Goal: Task Accomplishment & Management: Use online tool/utility

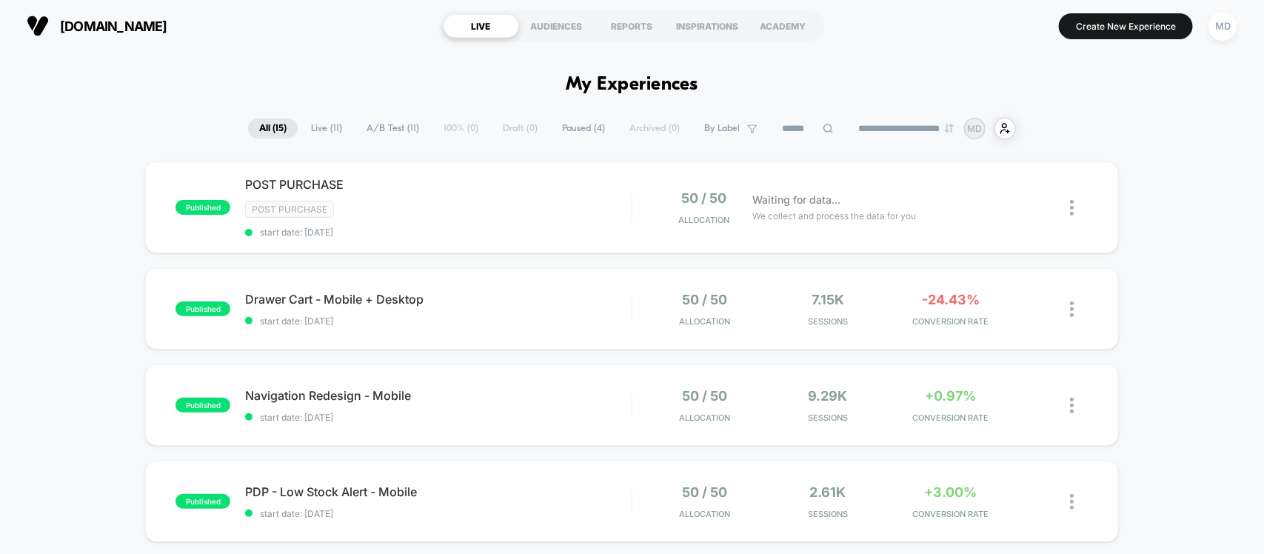
click at [1139, 32] on button "Create New Experience" at bounding box center [1126, 26] width 134 height 26
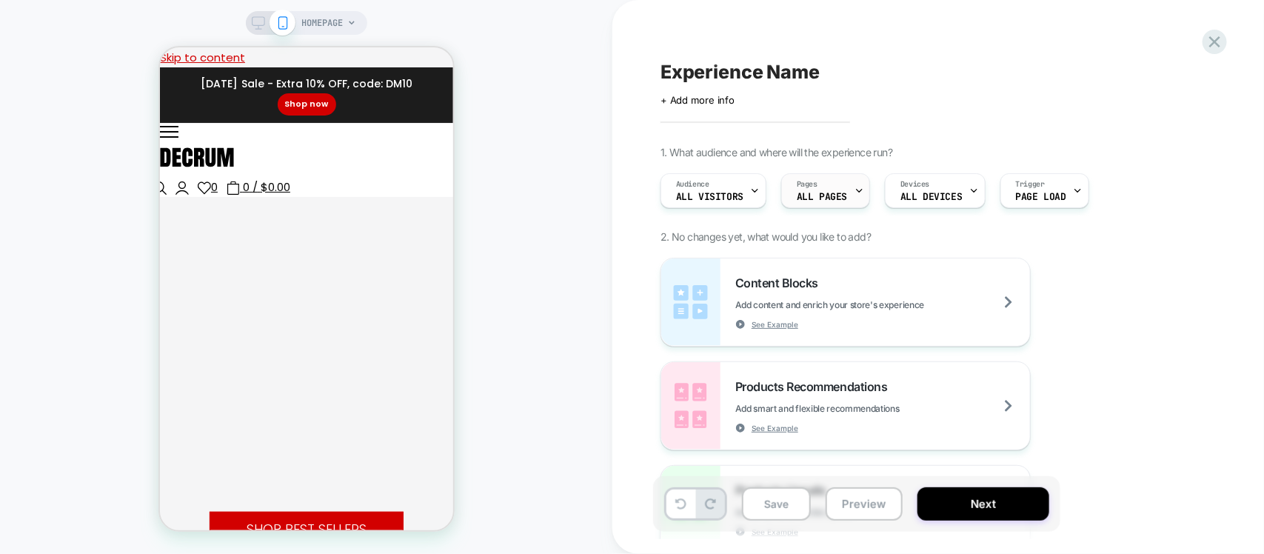
click at [815, 197] on span "ALL PAGES" at bounding box center [822, 197] width 50 height 10
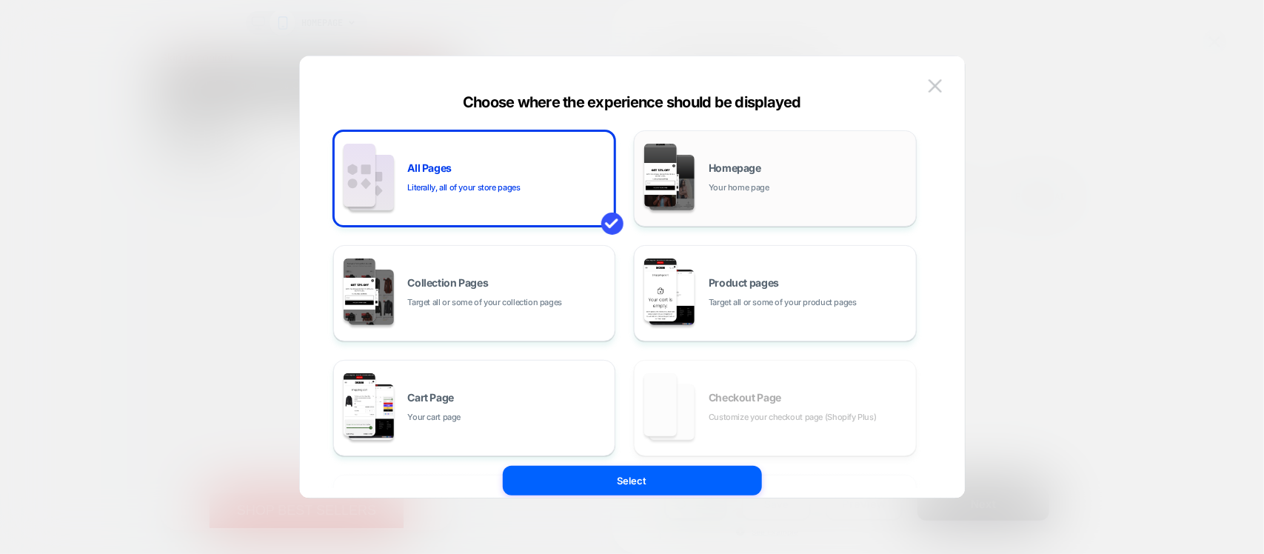
click at [760, 190] on span "Your home page" at bounding box center [738, 188] width 61 height 14
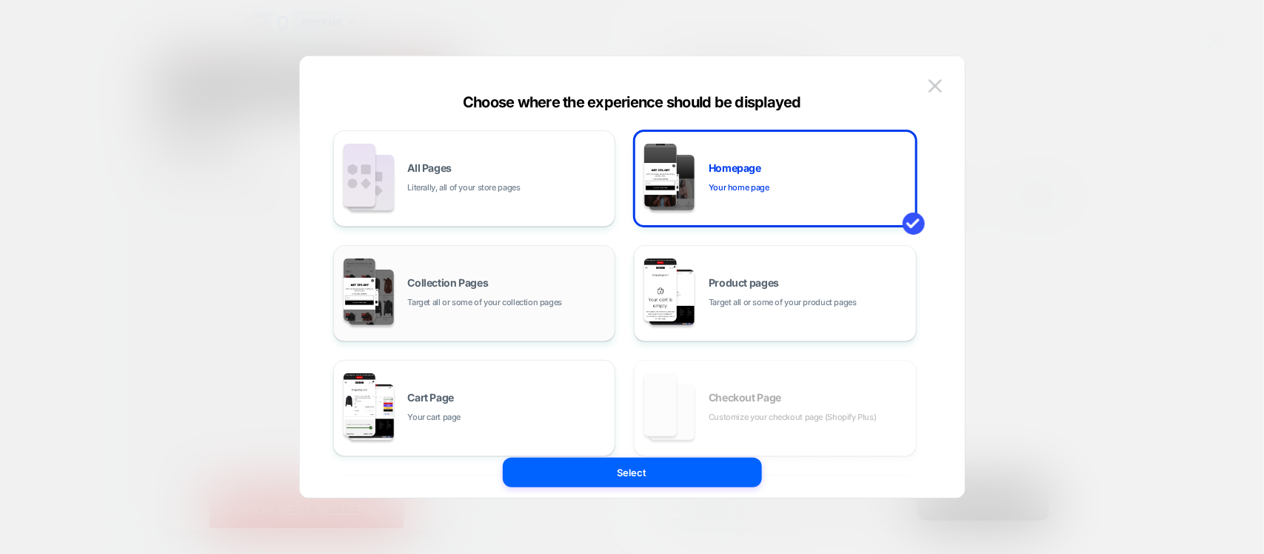
click at [475, 298] on span "Target all or some of your collection pages" at bounding box center [485, 302] width 155 height 14
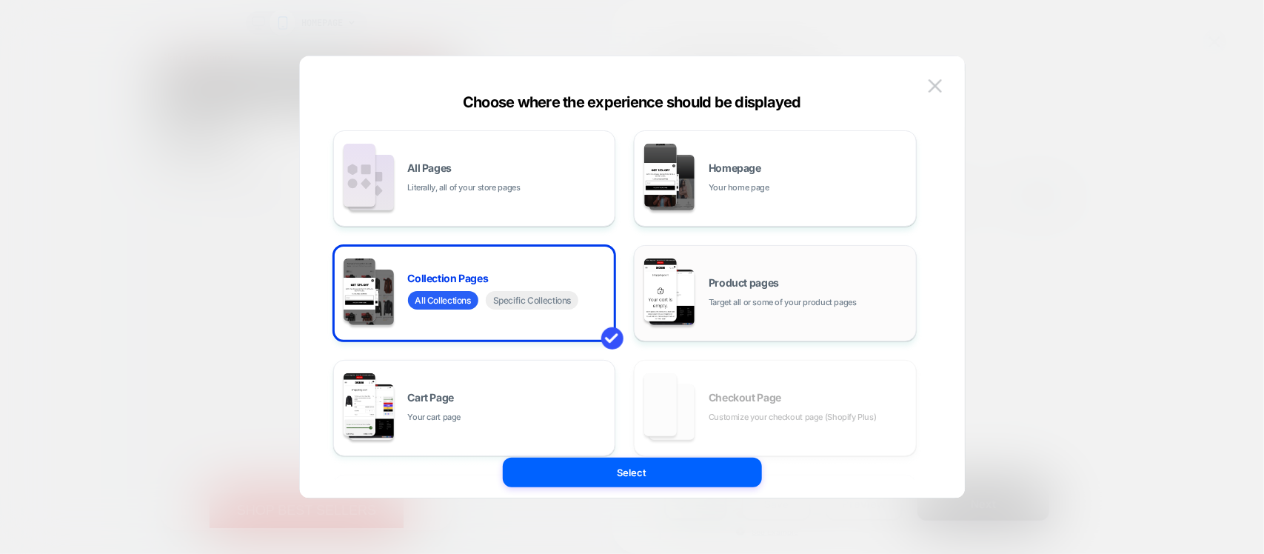
click at [780, 298] on span "Target all or some of your product pages" at bounding box center [782, 302] width 148 height 14
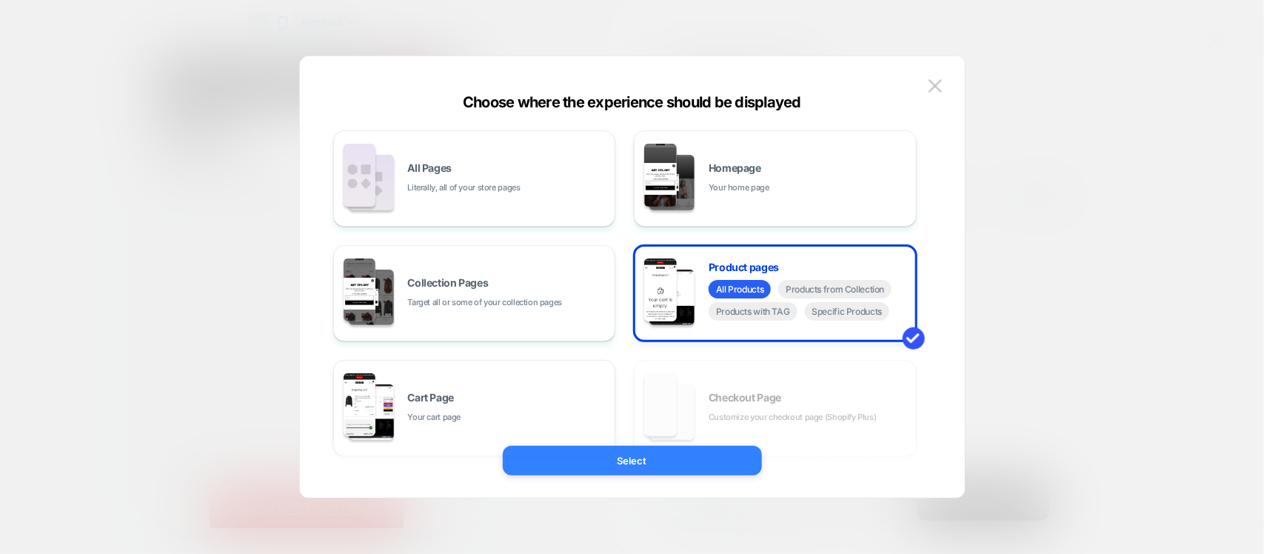
click at [613, 456] on button "Select" at bounding box center [632, 461] width 259 height 30
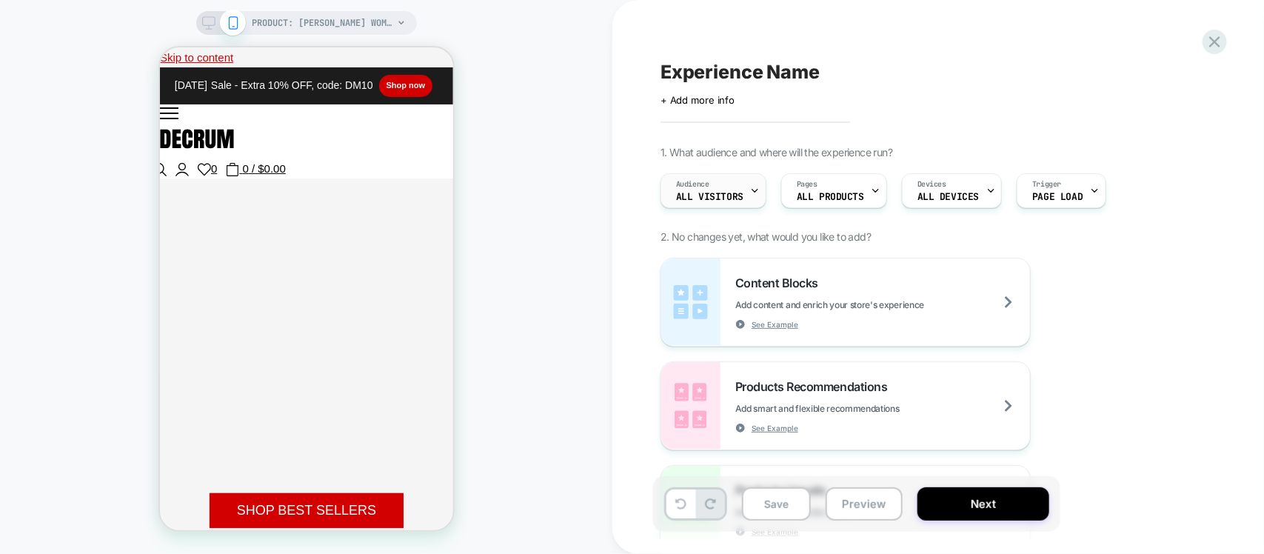
click at [719, 187] on div "Audience All Visitors" at bounding box center [709, 190] width 97 height 33
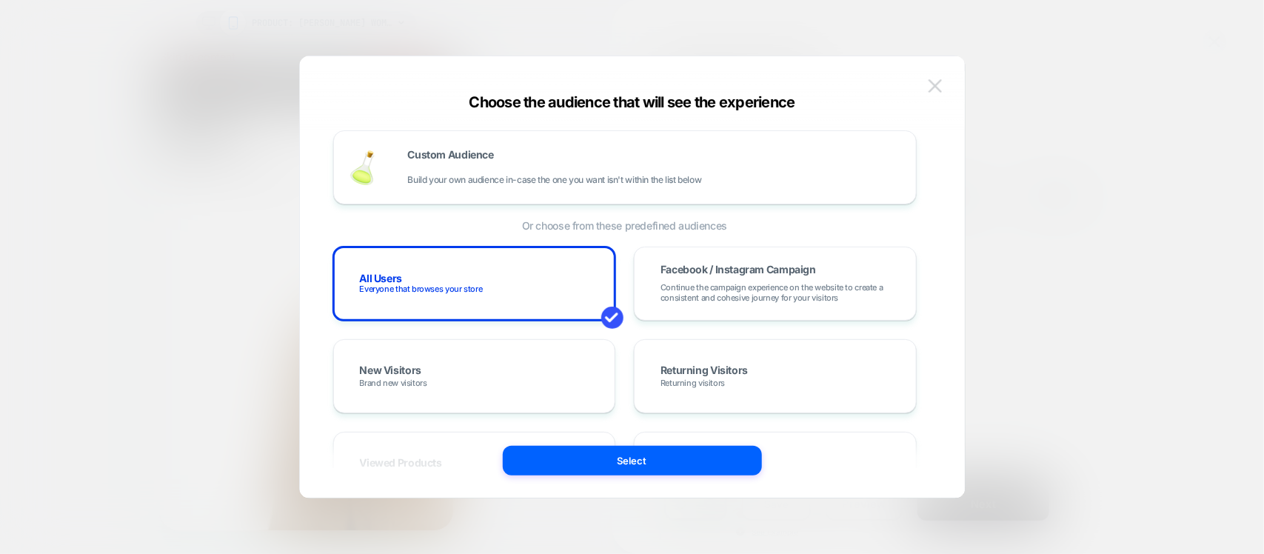
click at [931, 93] on button at bounding box center [935, 86] width 22 height 22
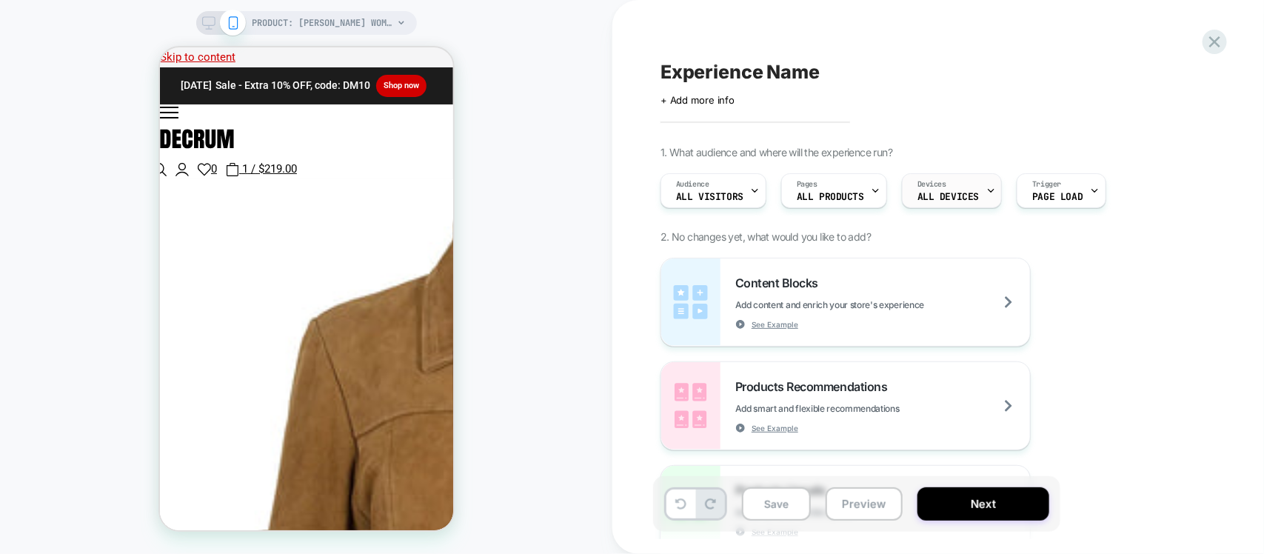
click at [963, 201] on span "ALL DEVICES" at bounding box center [947, 197] width 61 height 10
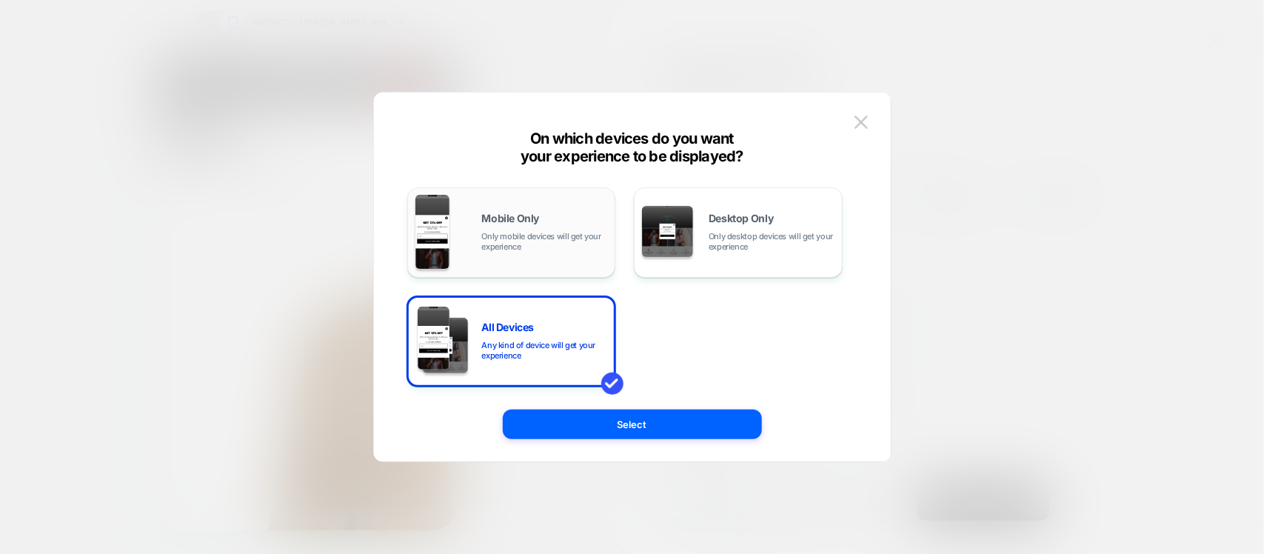
click at [506, 237] on span "Only mobile devices will get your experience" at bounding box center [545, 241] width 126 height 21
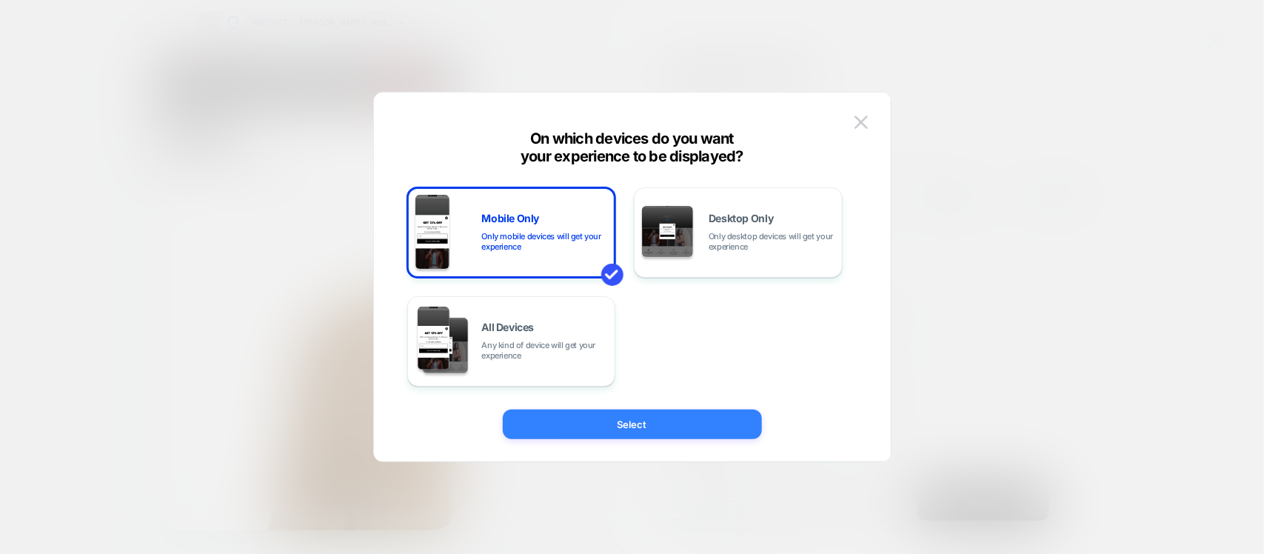
click at [669, 426] on button "Select" at bounding box center [632, 424] width 259 height 30
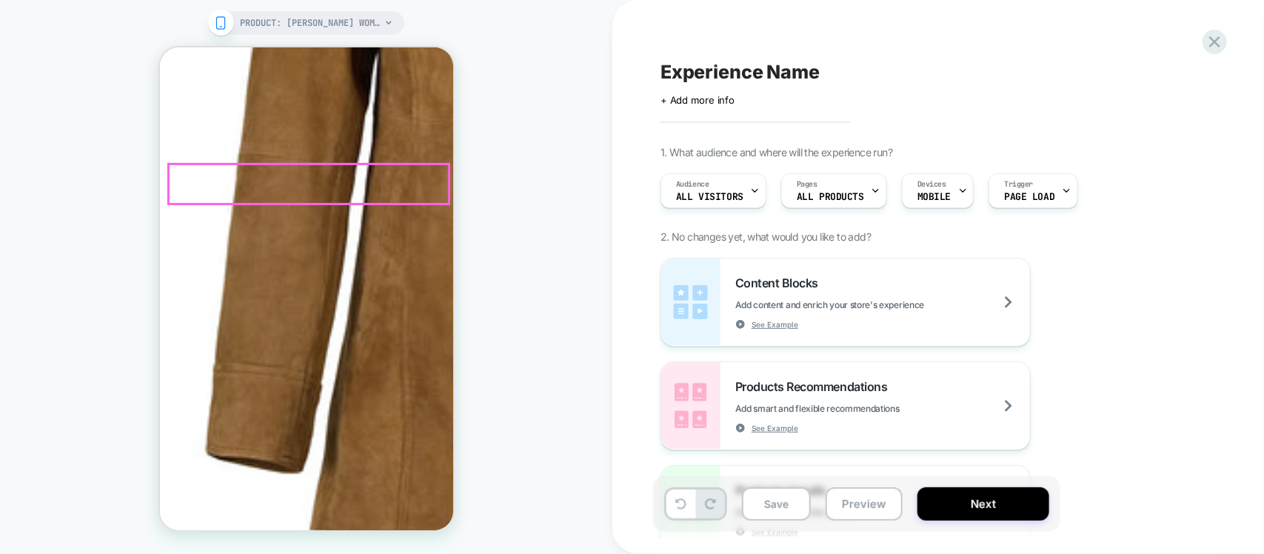
scroll to position [555, 0]
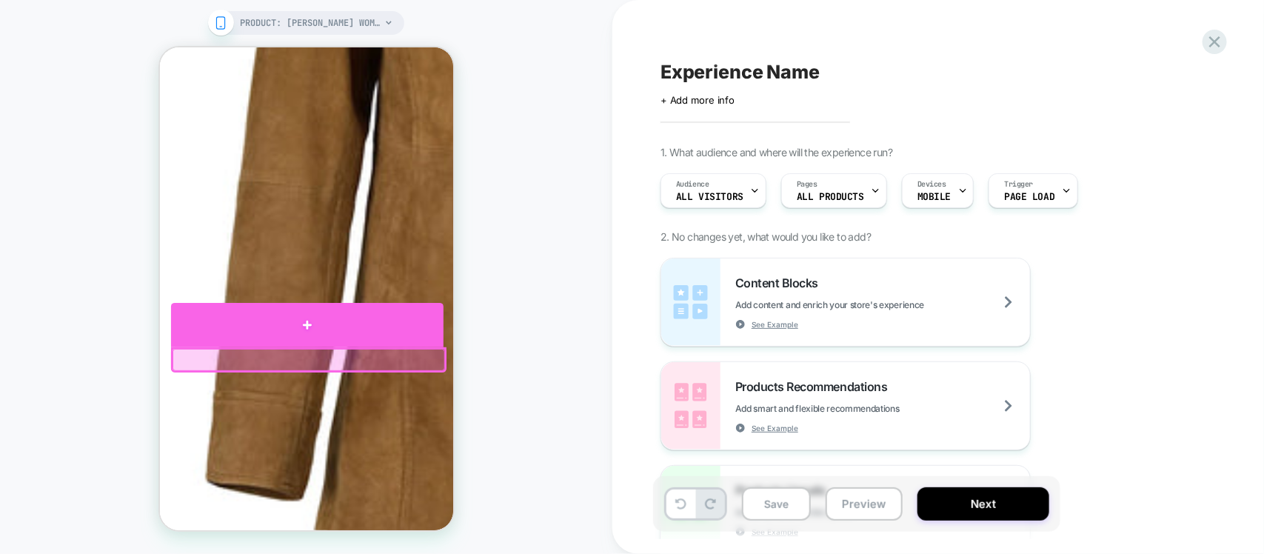
click at [307, 318] on div at bounding box center [306, 324] width 272 height 44
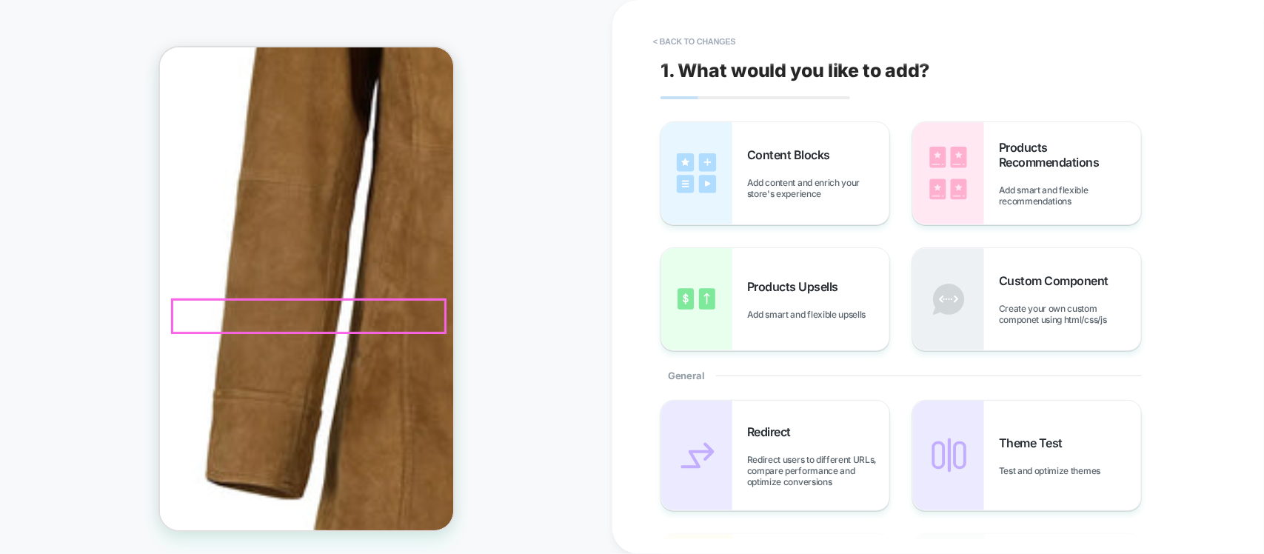
scroll to position [626, 0]
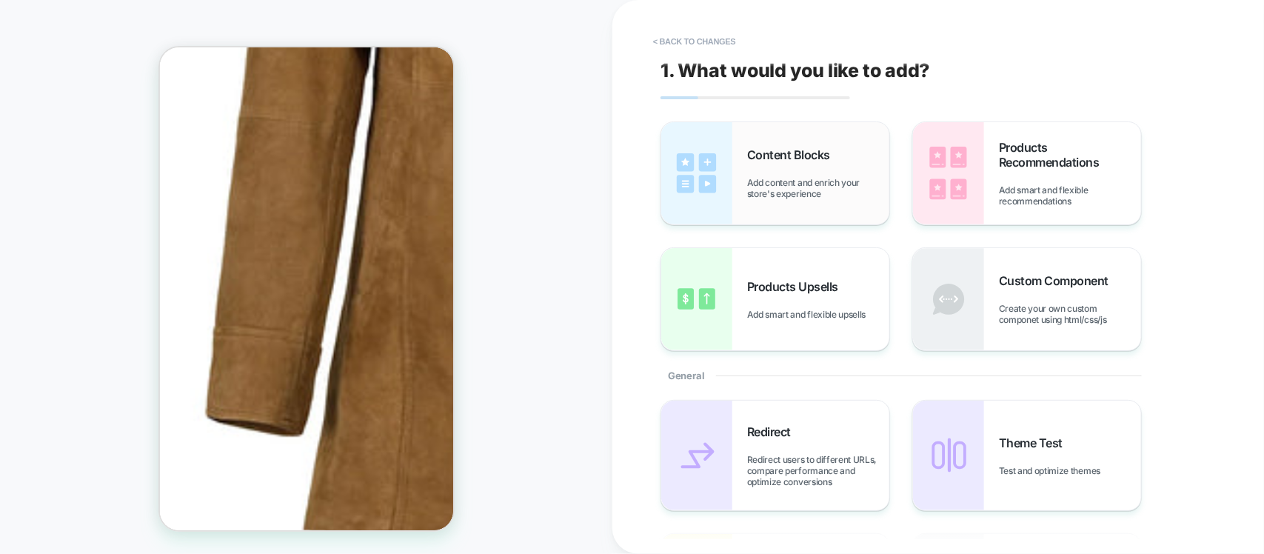
click at [796, 143] on div "Content Blocks Add content and enrich your store's experience" at bounding box center [775, 173] width 228 height 102
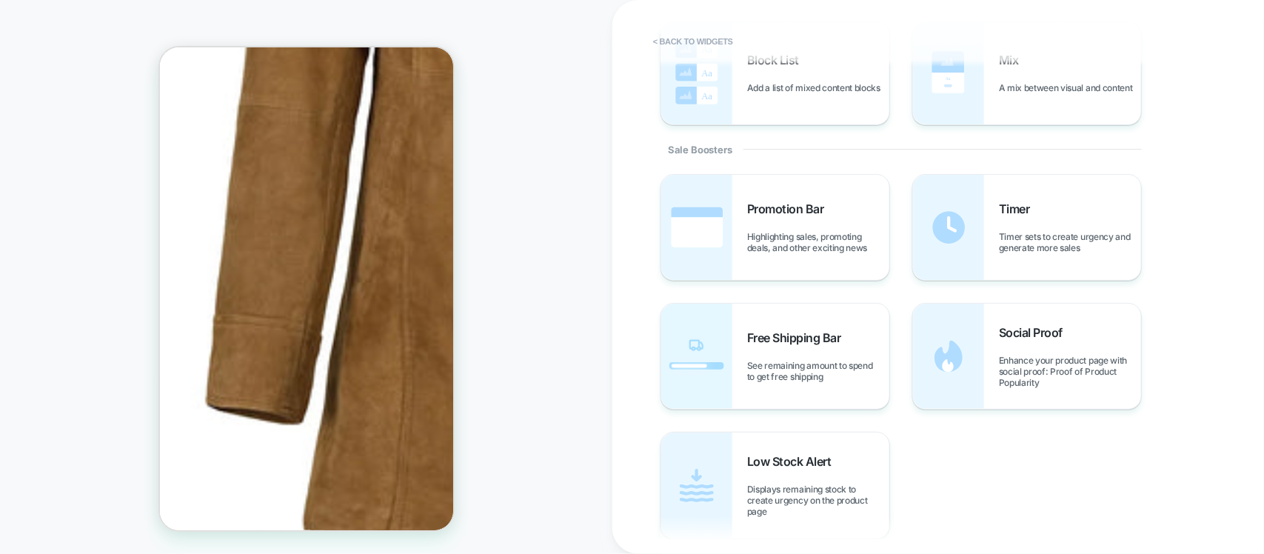
scroll to position [648, 0]
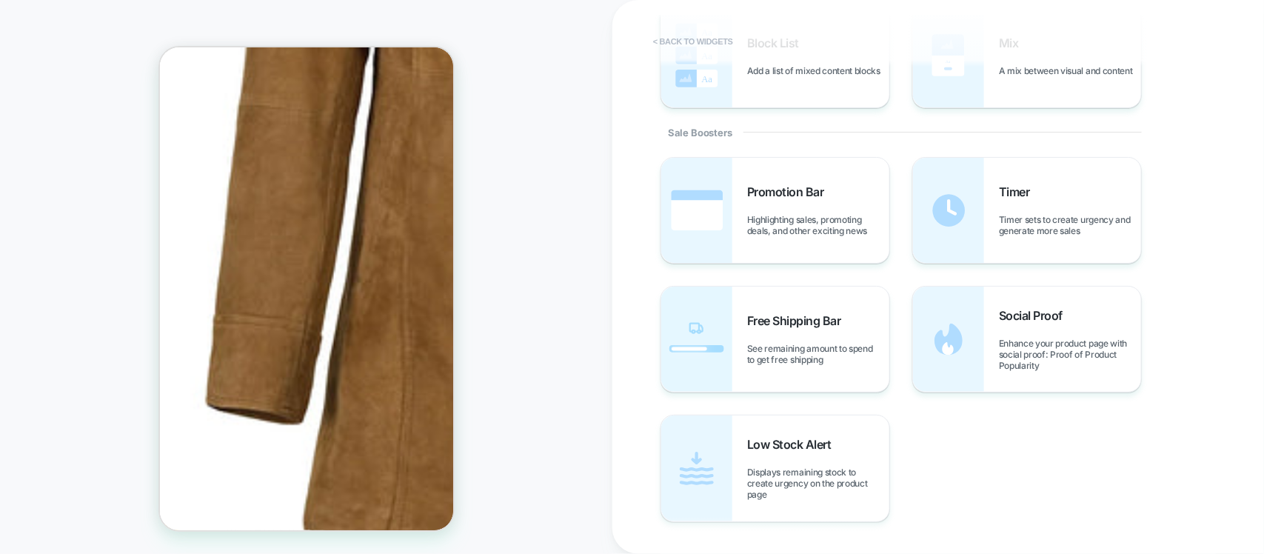
click at [685, 45] on button "< Back to widgets" at bounding box center [693, 42] width 95 height 24
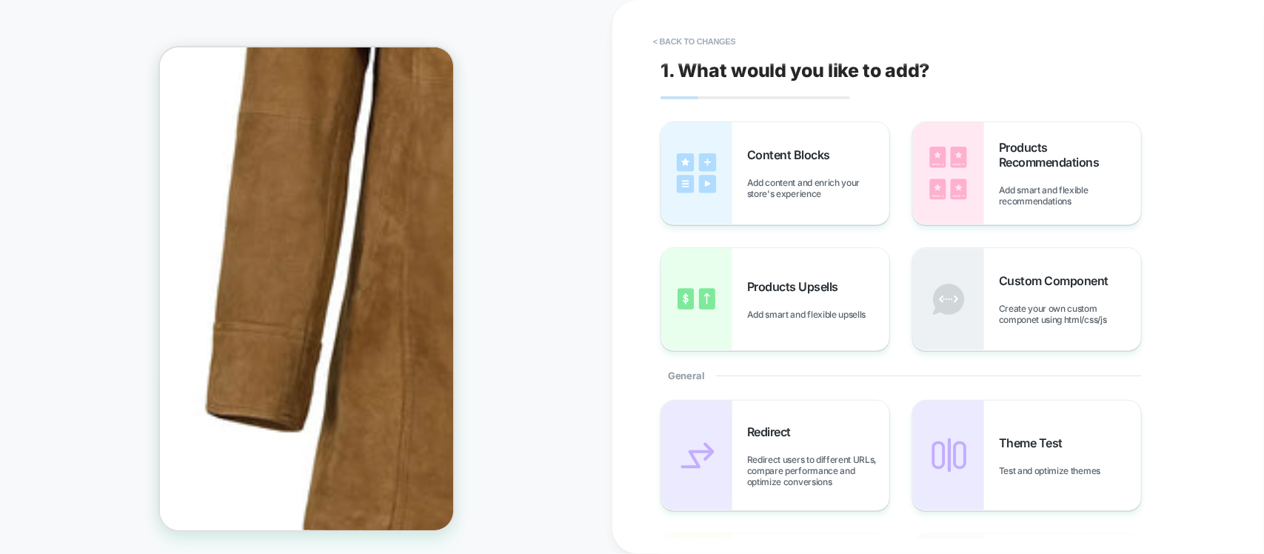
scroll to position [439, 0]
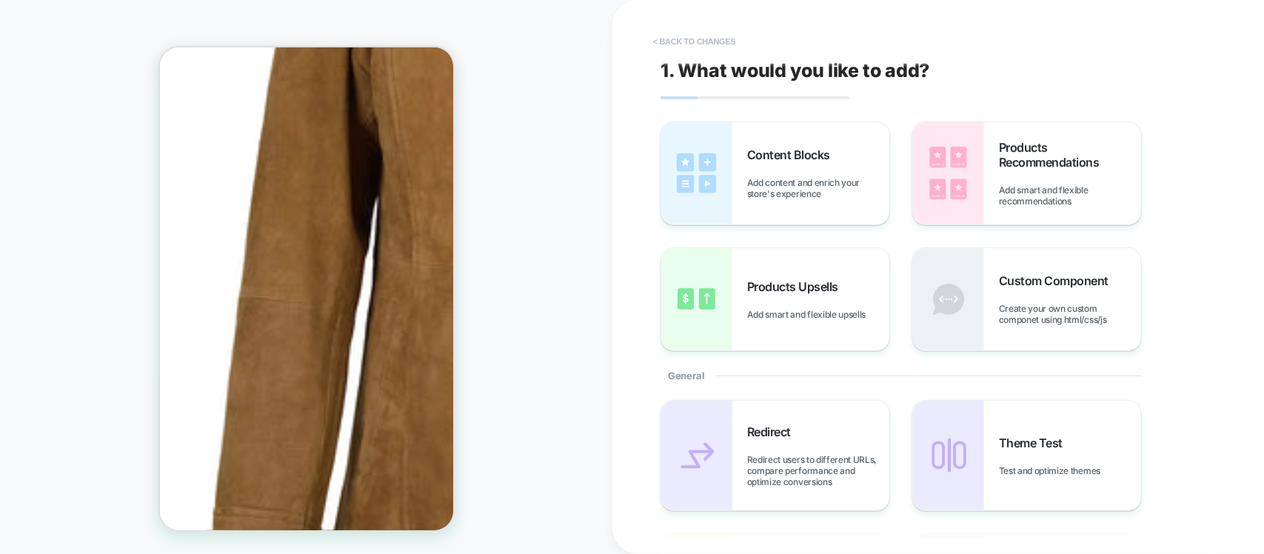
click at [700, 46] on button "< Back to changes" at bounding box center [695, 42] width 98 height 24
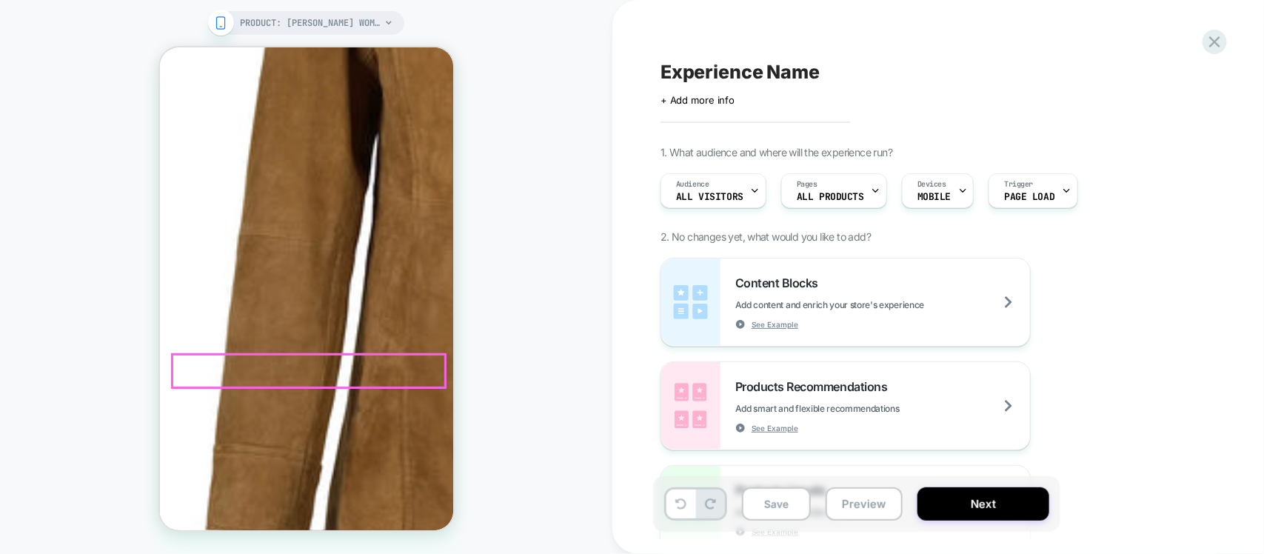
scroll to position [532, 0]
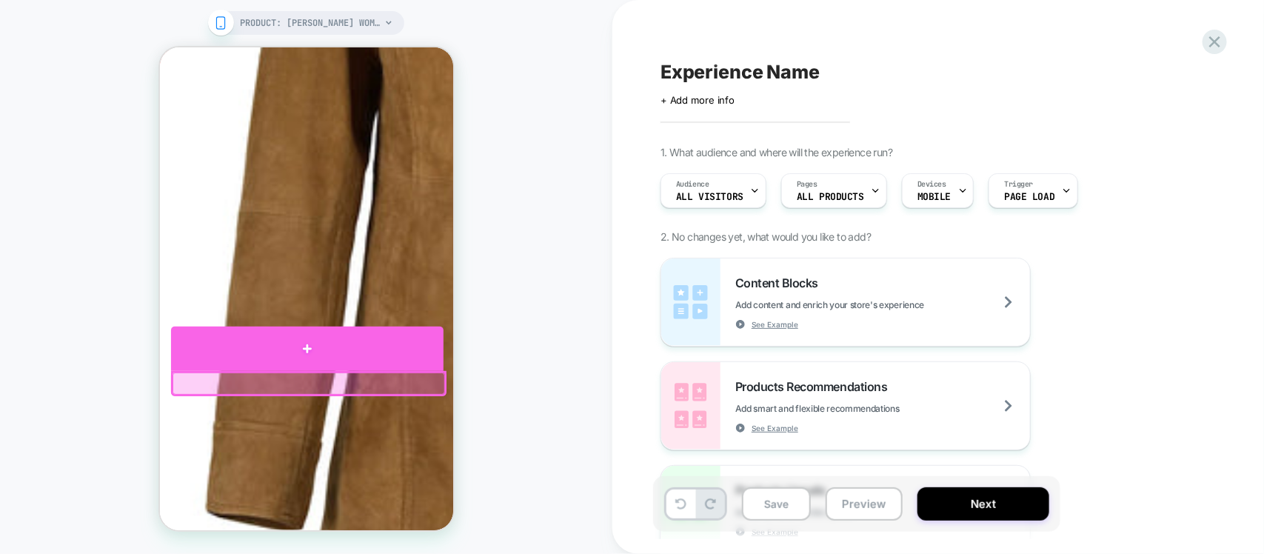
click at [322, 352] on div at bounding box center [306, 348] width 272 height 44
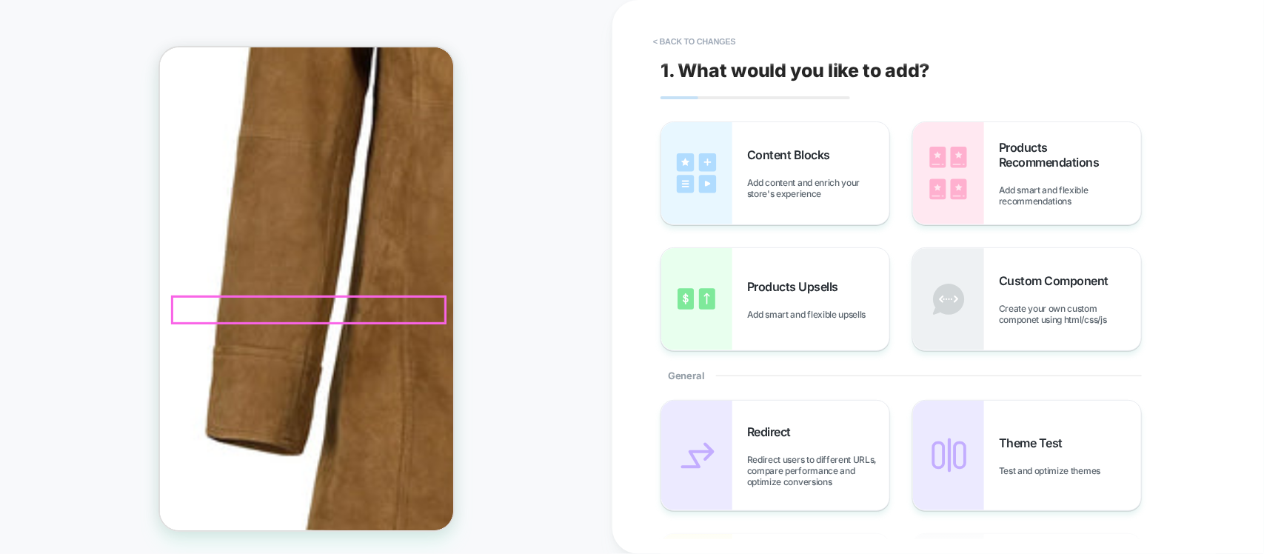
scroll to position [624, 0]
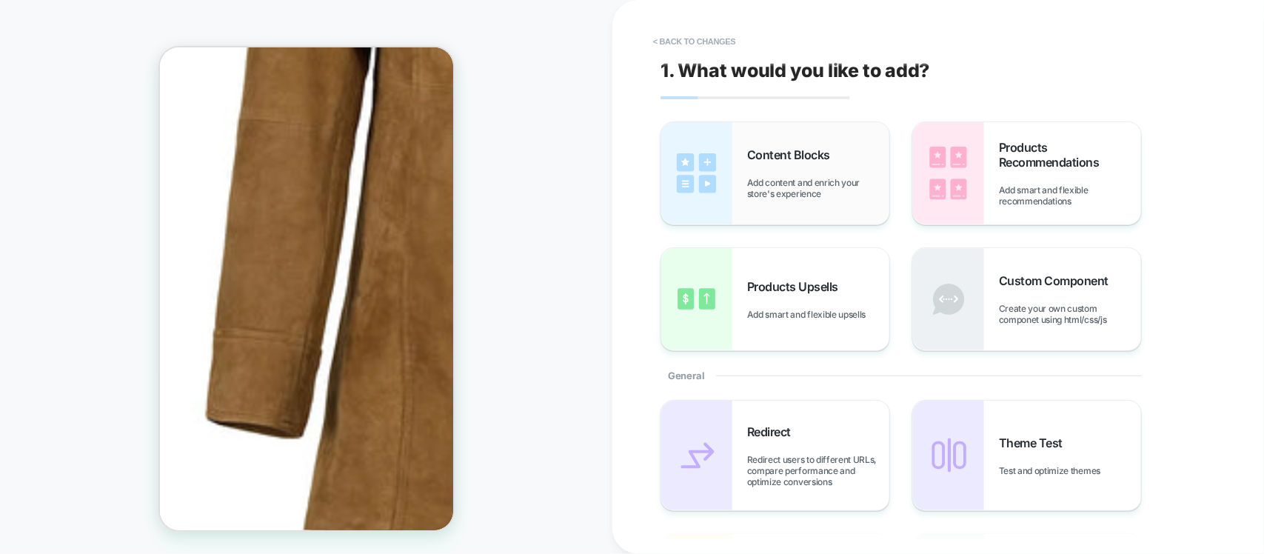
click at [771, 150] on span "Content Blocks" at bounding box center [792, 154] width 90 height 15
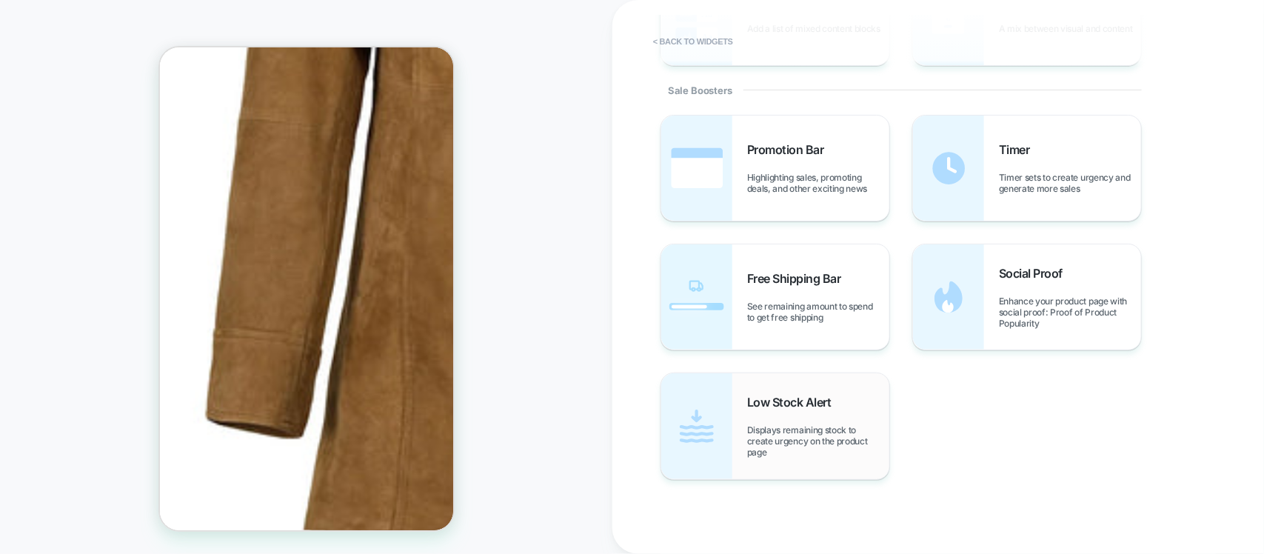
scroll to position [669, 0]
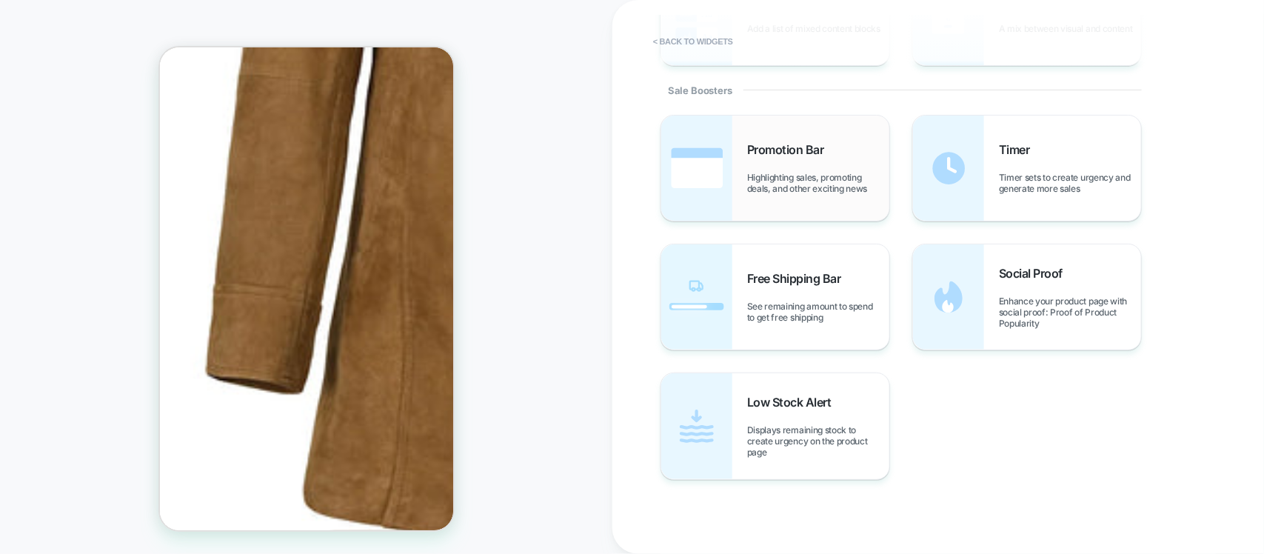
click at [771, 182] on span "Highlighting sales, promoting deals, and other exciting news" at bounding box center [818, 183] width 142 height 22
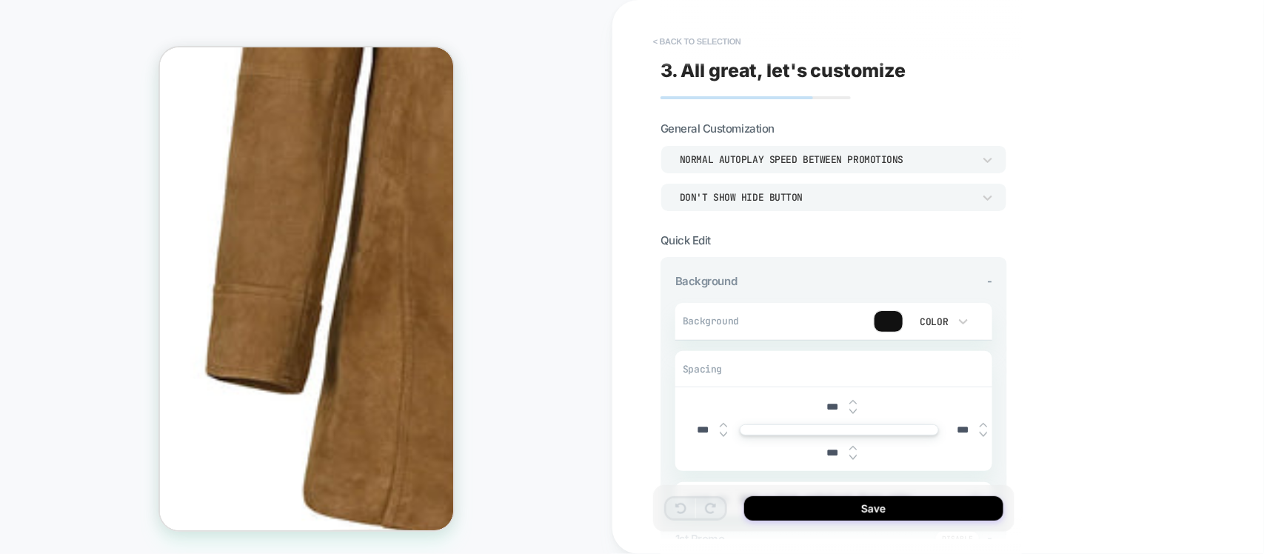
click at [678, 42] on button "< Back to selection" at bounding box center [697, 42] width 103 height 24
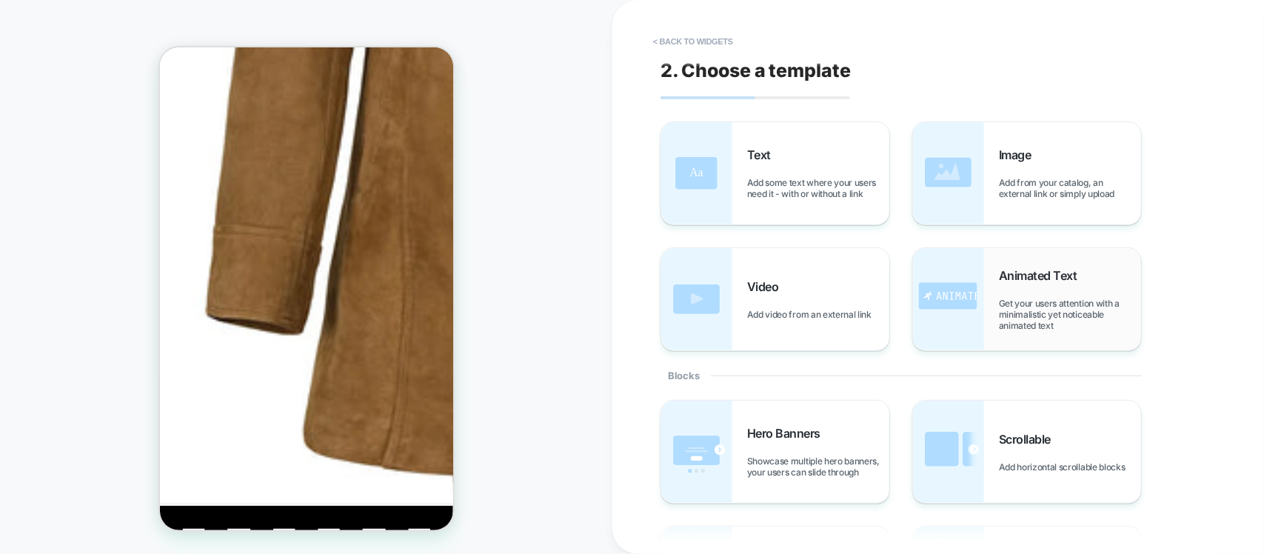
scroll to position [731, 0]
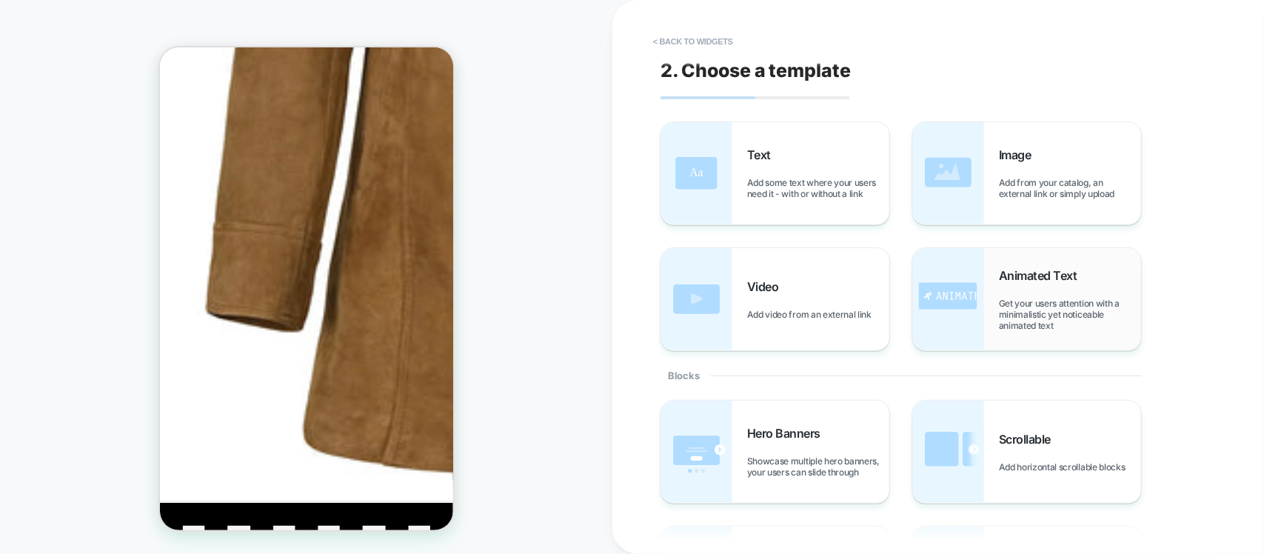
click at [1022, 292] on div "Animated Text Get your users attention with a minimalistic yet noticeable anima…" at bounding box center [1070, 299] width 142 height 63
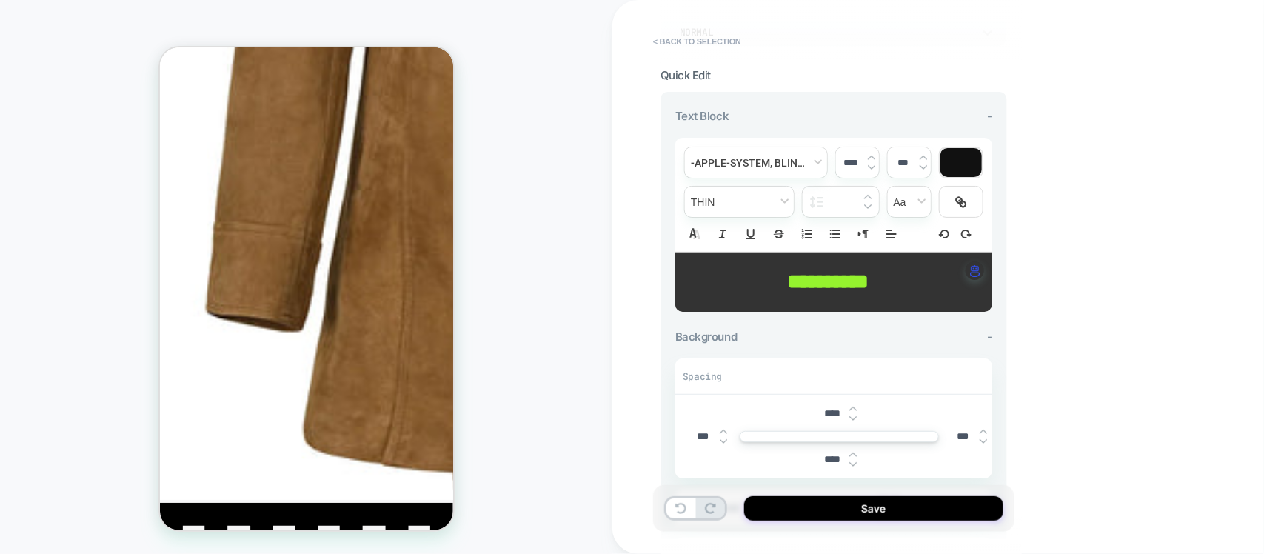
scroll to position [185, 0]
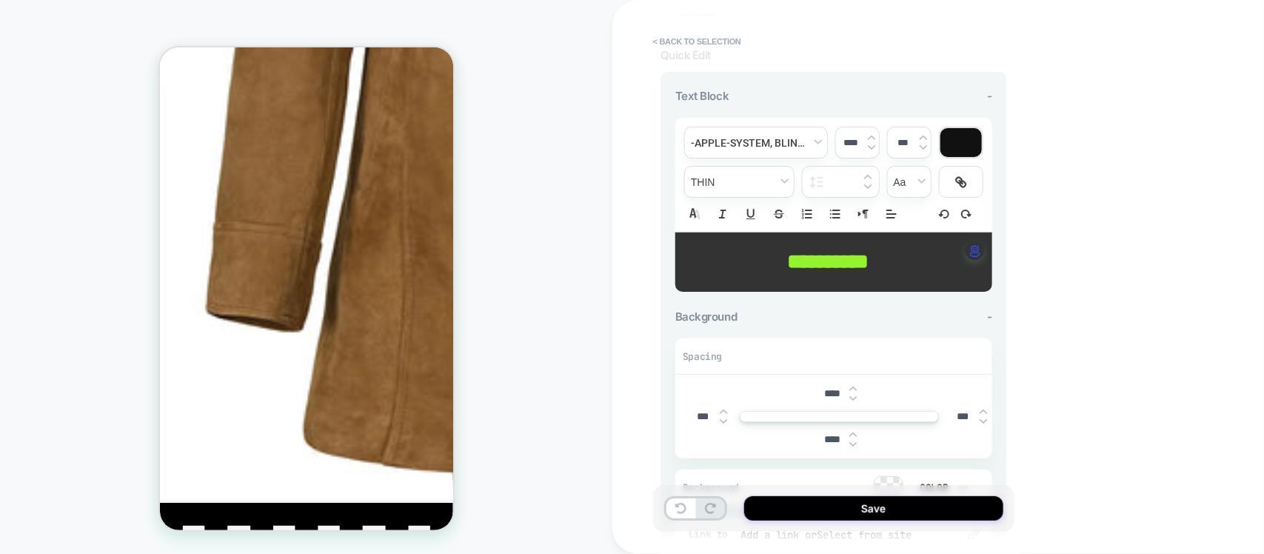
click at [805, 252] on span "**********" at bounding box center [827, 261] width 81 height 21
type input "****"
click at [805, 252] on span "**********" at bounding box center [827, 261] width 81 height 21
click at [714, 36] on button "< Back to selection" at bounding box center [697, 42] width 103 height 24
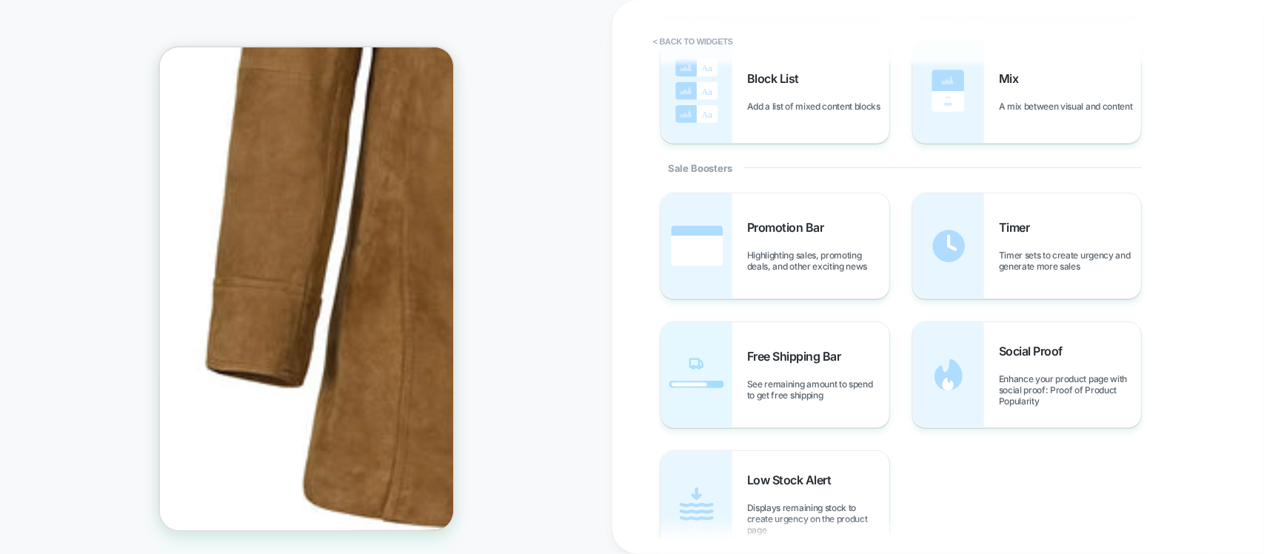
scroll to position [693, 0]
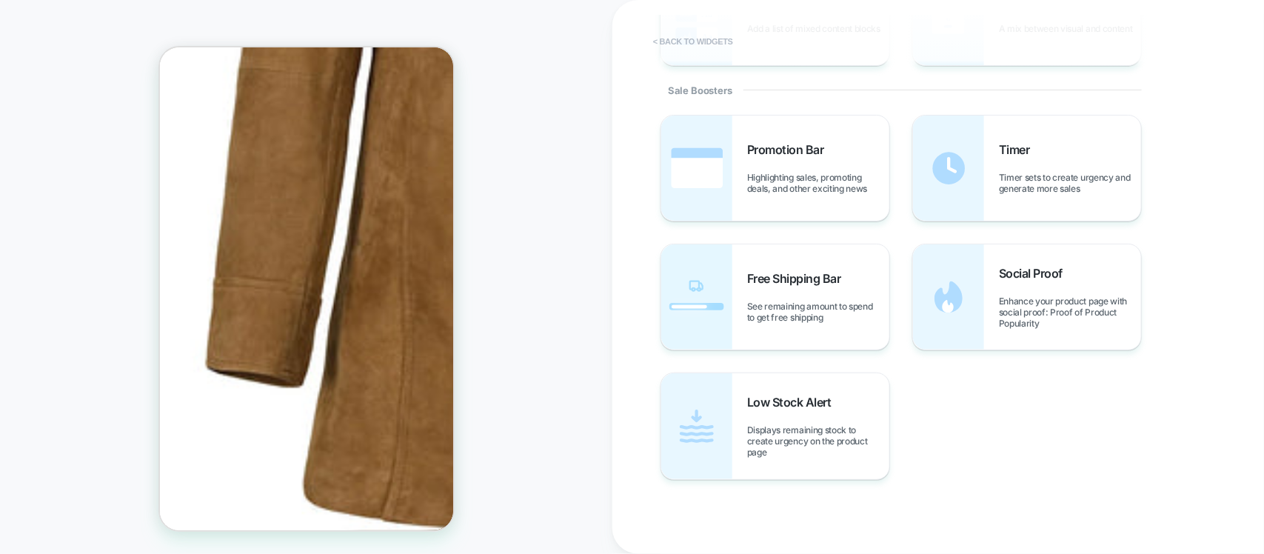
click at [679, 38] on button "< Back to widgets" at bounding box center [693, 42] width 95 height 24
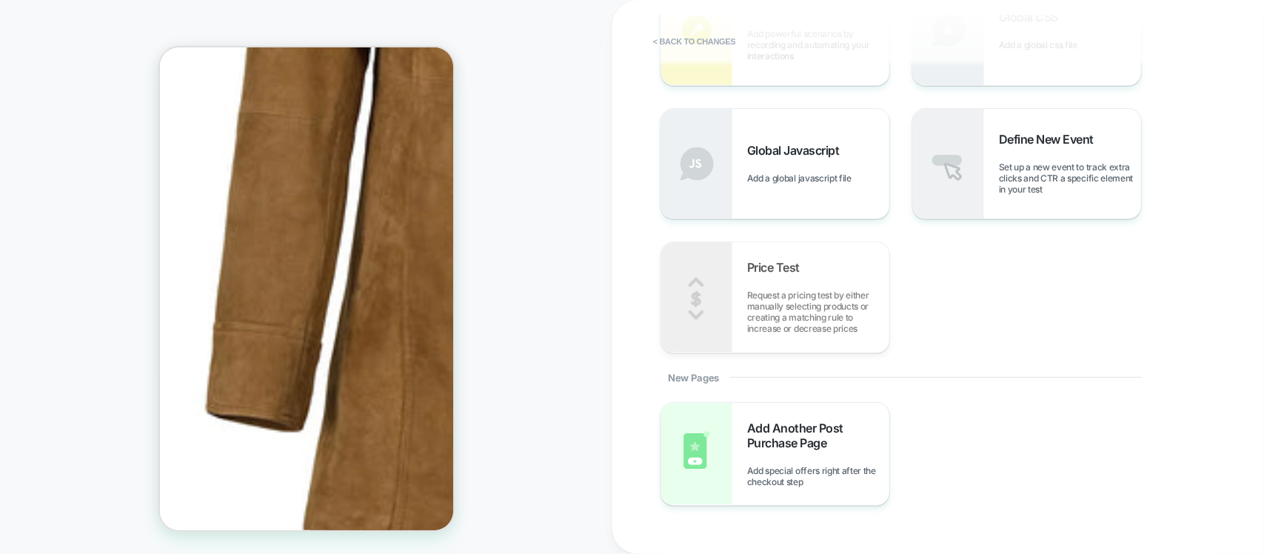
scroll to position [460, 0]
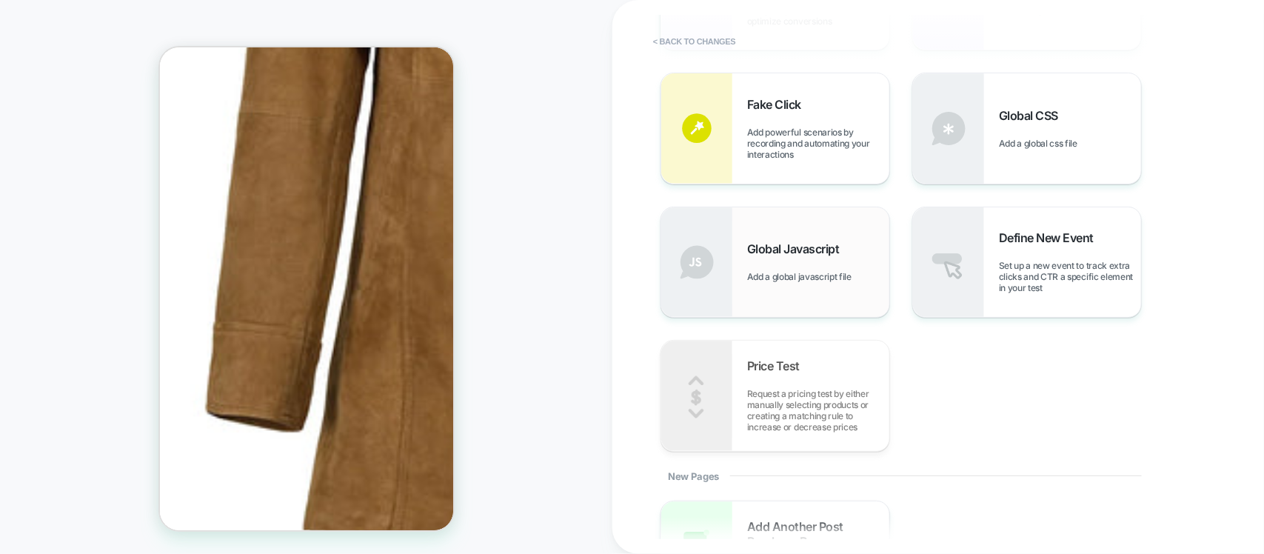
click at [772, 235] on div "Global Javascript Add a global javascript file" at bounding box center [775, 262] width 228 height 110
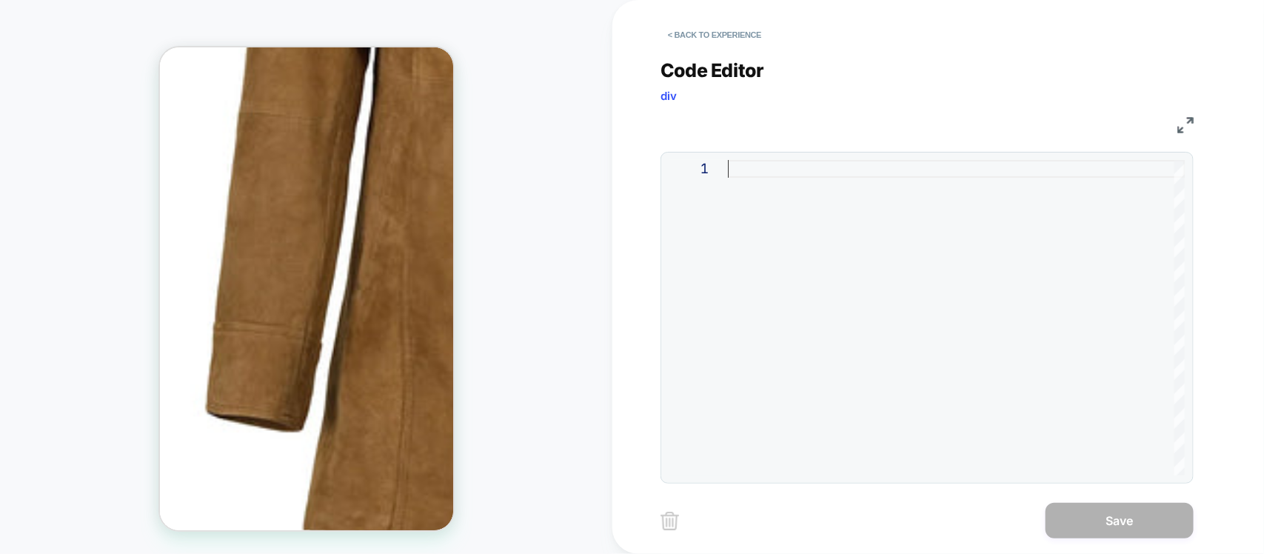
click at [763, 172] on div at bounding box center [956, 317] width 457 height 315
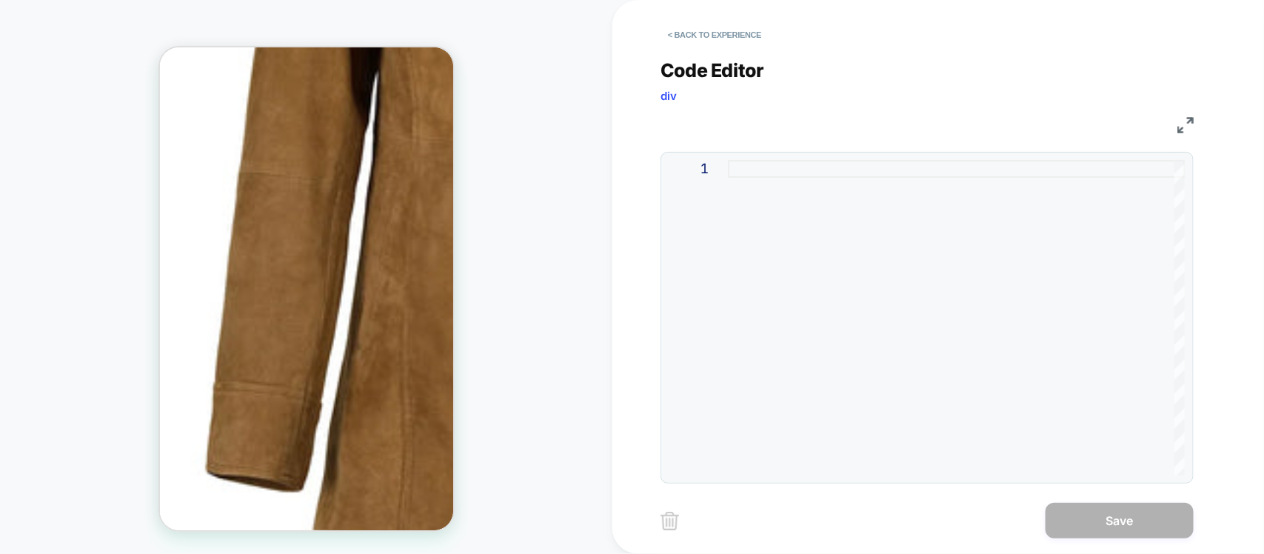
scroll to position [648, 0]
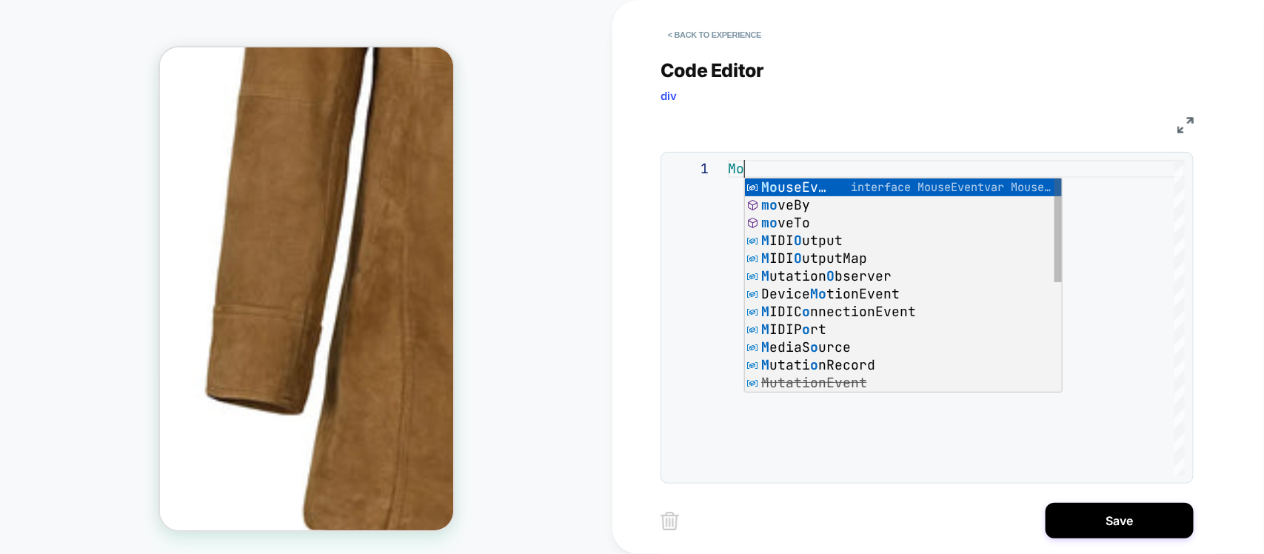
type textarea "*"
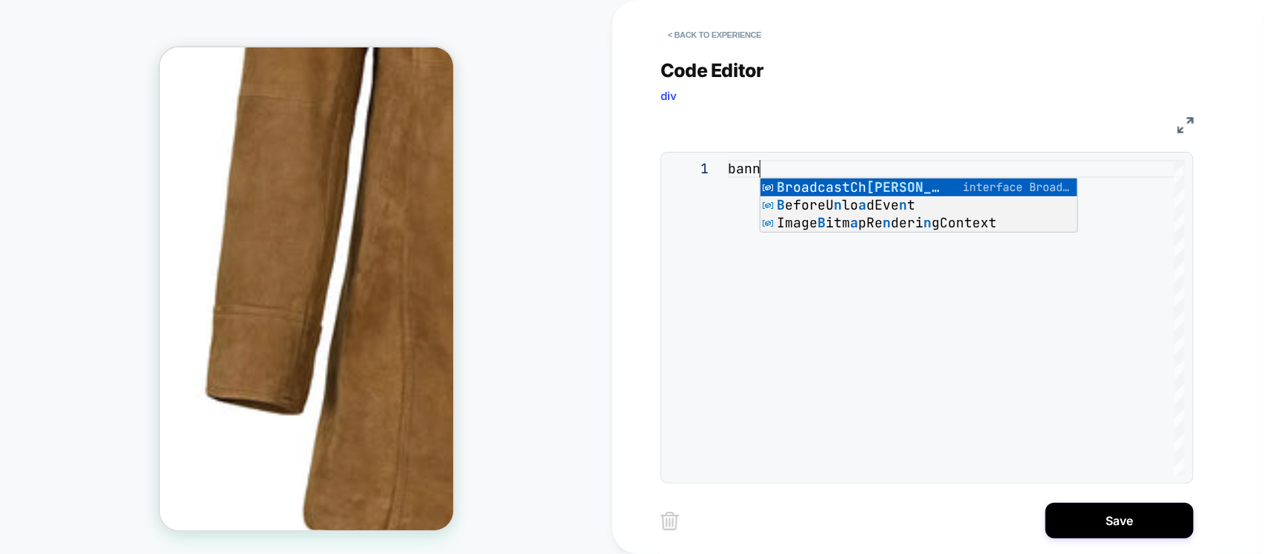
scroll to position [0, 30]
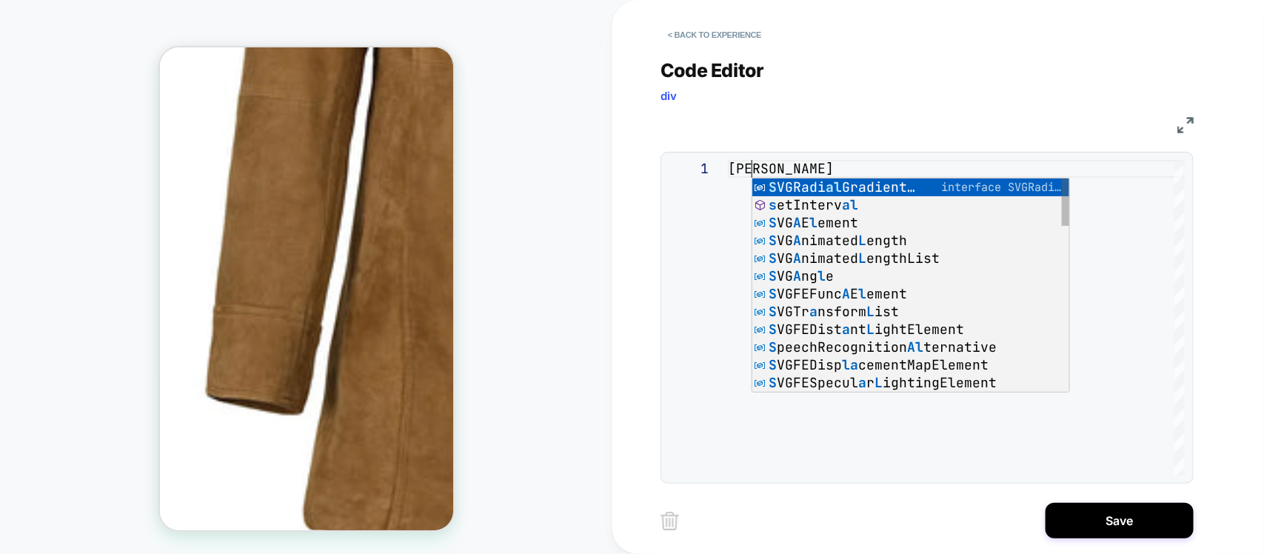
type textarea "****"
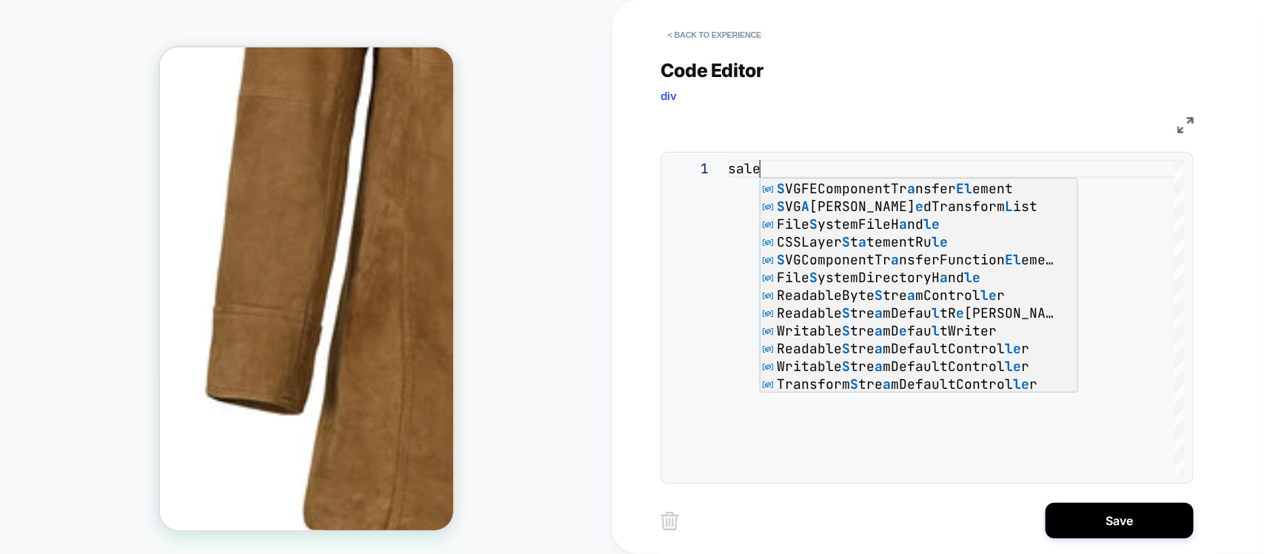
click at [779, 161] on div "sale" at bounding box center [956, 317] width 457 height 315
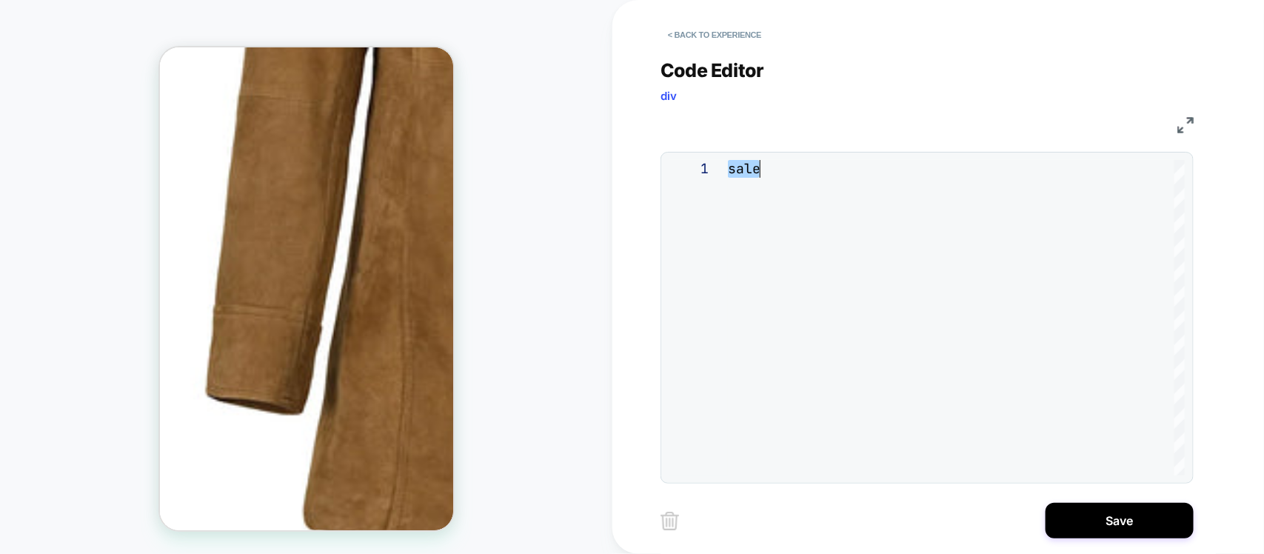
click at [779, 161] on div "sale" at bounding box center [956, 317] width 457 height 315
click at [719, 30] on button "< Back to experience" at bounding box center [714, 35] width 108 height 24
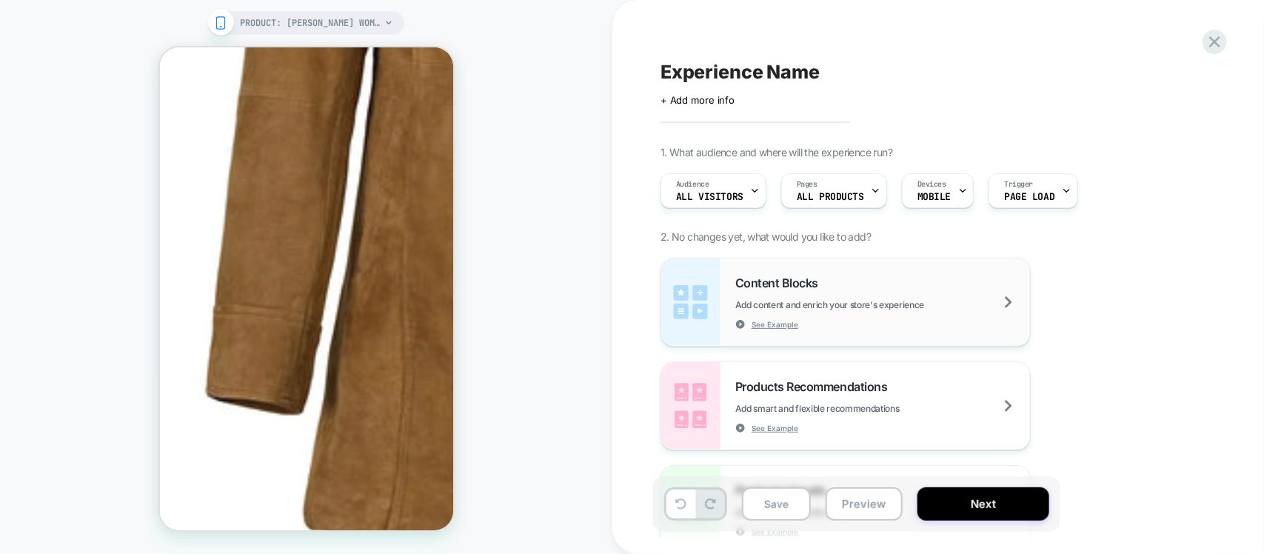
click at [833, 315] on div "Content Blocks Add content and enrich your store's experience See Example" at bounding box center [882, 302] width 295 height 54
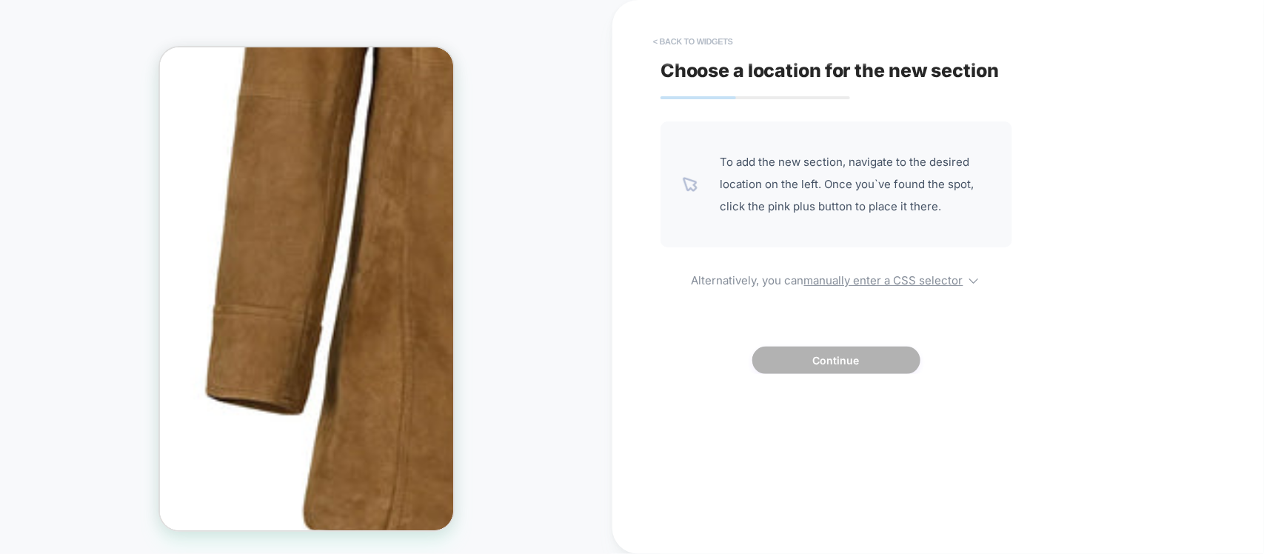
click at [697, 49] on button "< Back to widgets" at bounding box center [693, 42] width 95 height 24
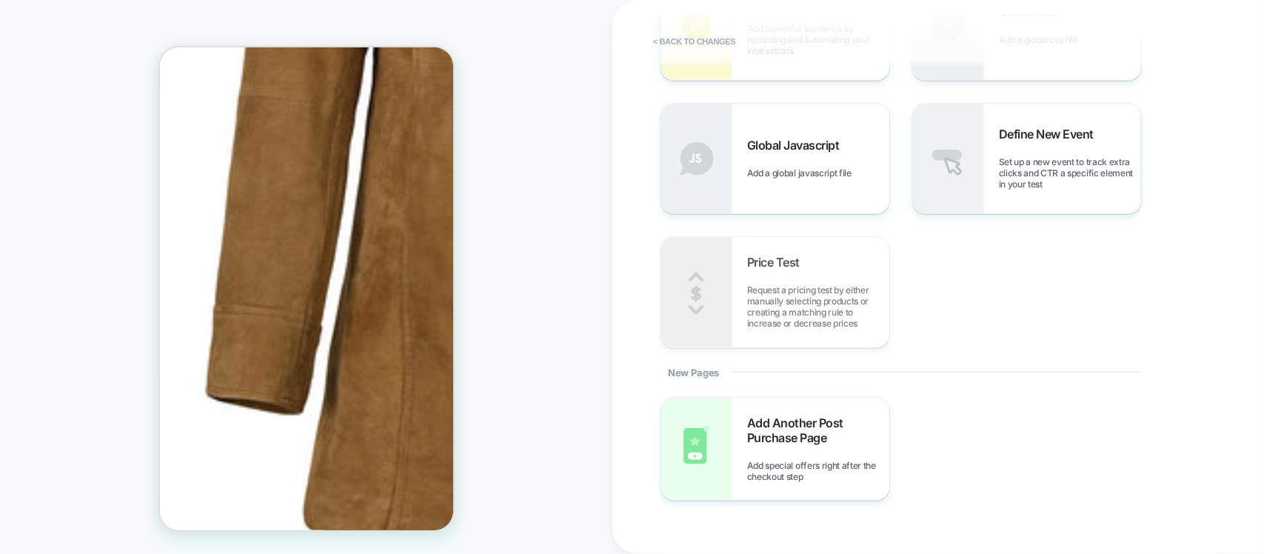
scroll to position [646, 0]
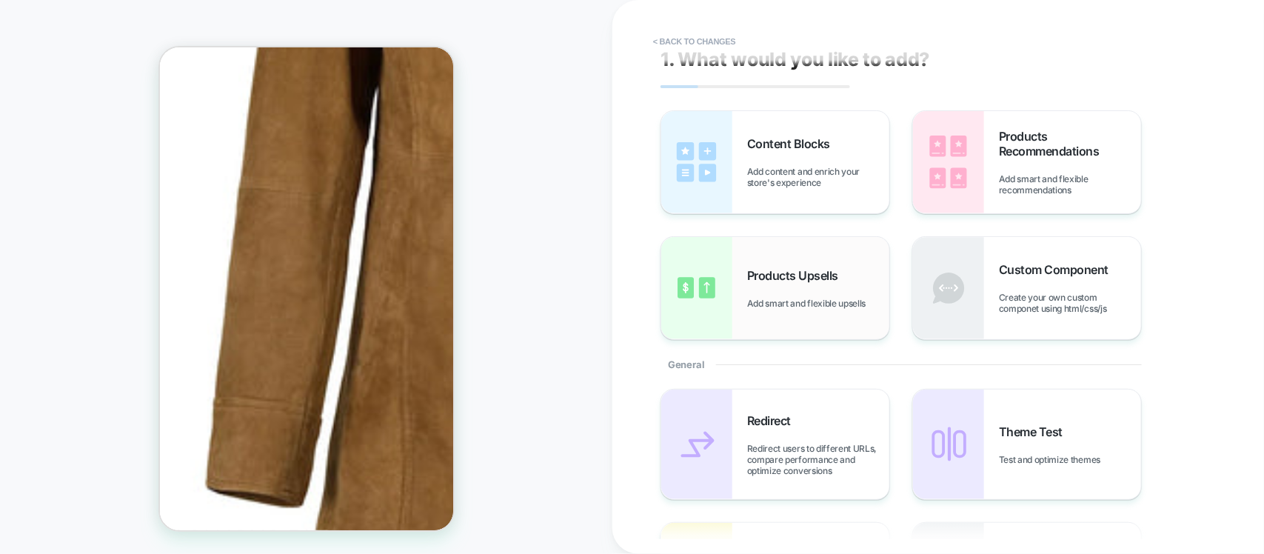
scroll to position [0, 0]
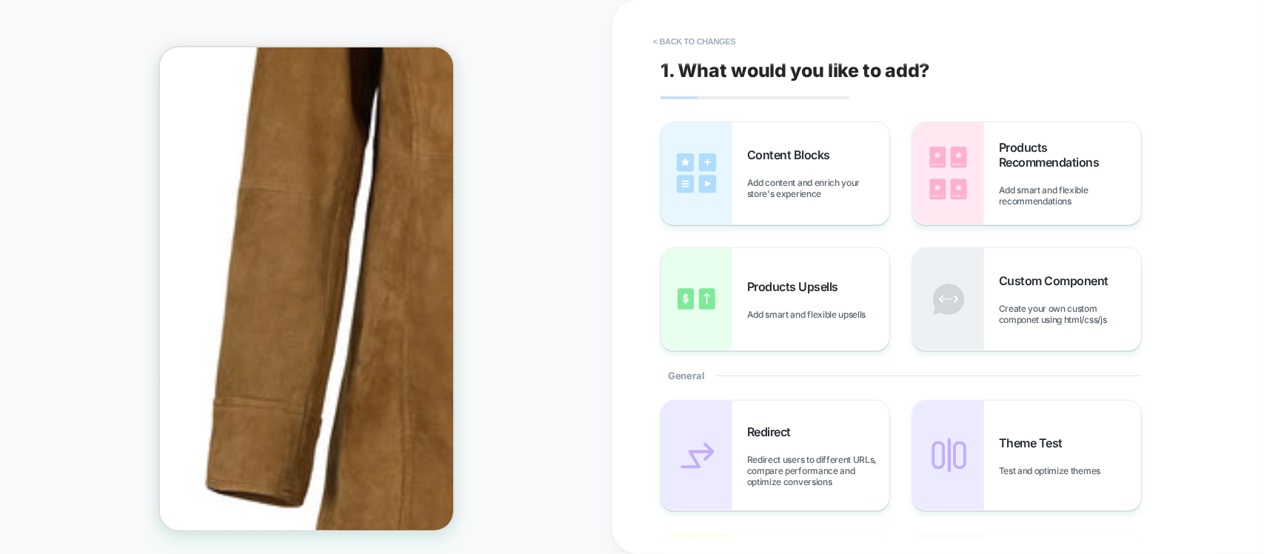
click at [663, 22] on div "1. What would you like to add? Content Blocks Add content and enrich your store…" at bounding box center [930, 277] width 555 height 524
click at [668, 34] on button "< Back to changes" at bounding box center [695, 42] width 98 height 24
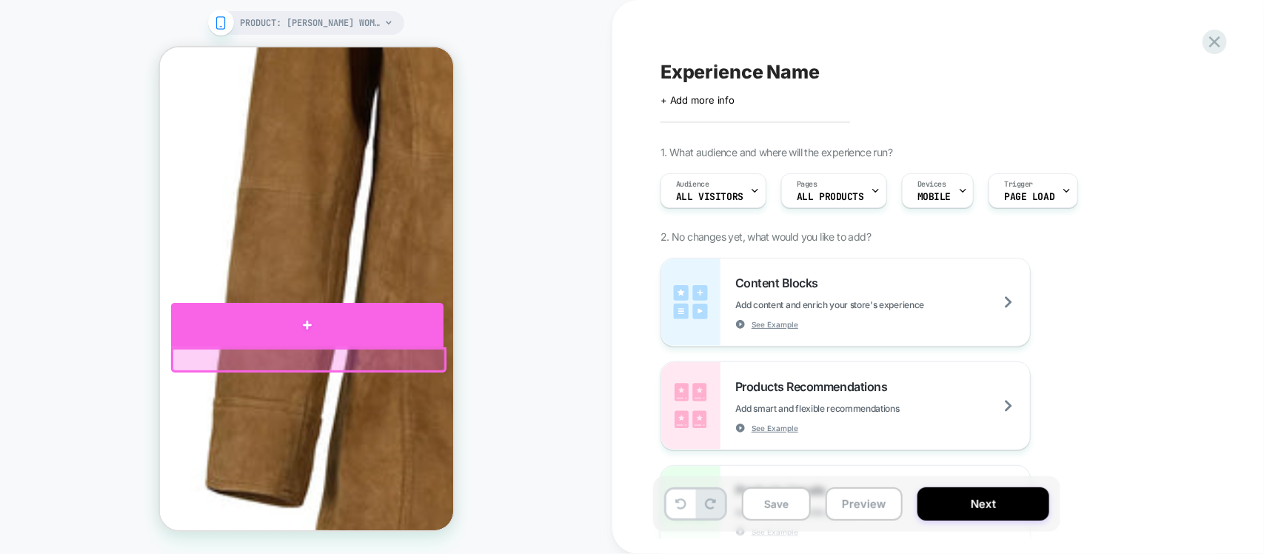
click at [324, 318] on div at bounding box center [306, 324] width 272 height 44
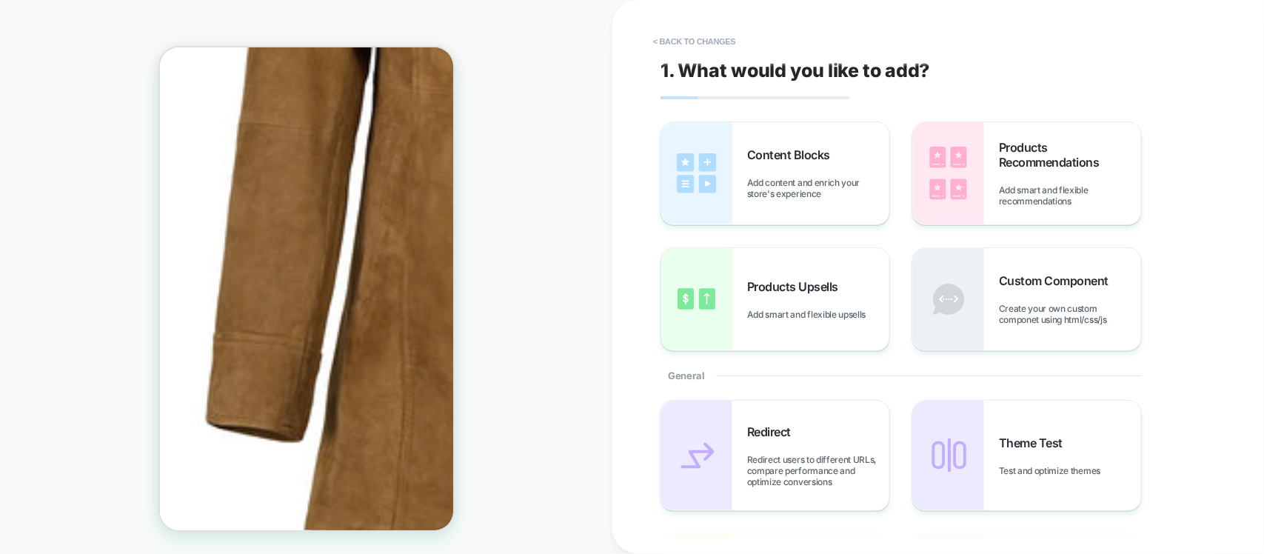
scroll to position [626, 0]
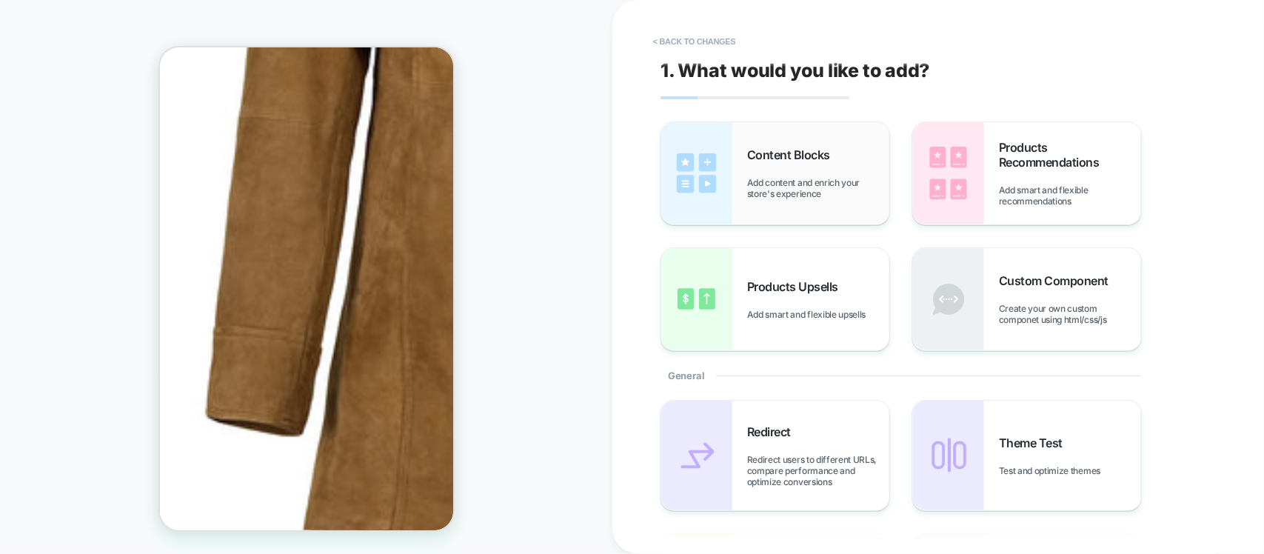
click at [756, 177] on span "Add content and enrich your store's experience" at bounding box center [818, 188] width 142 height 22
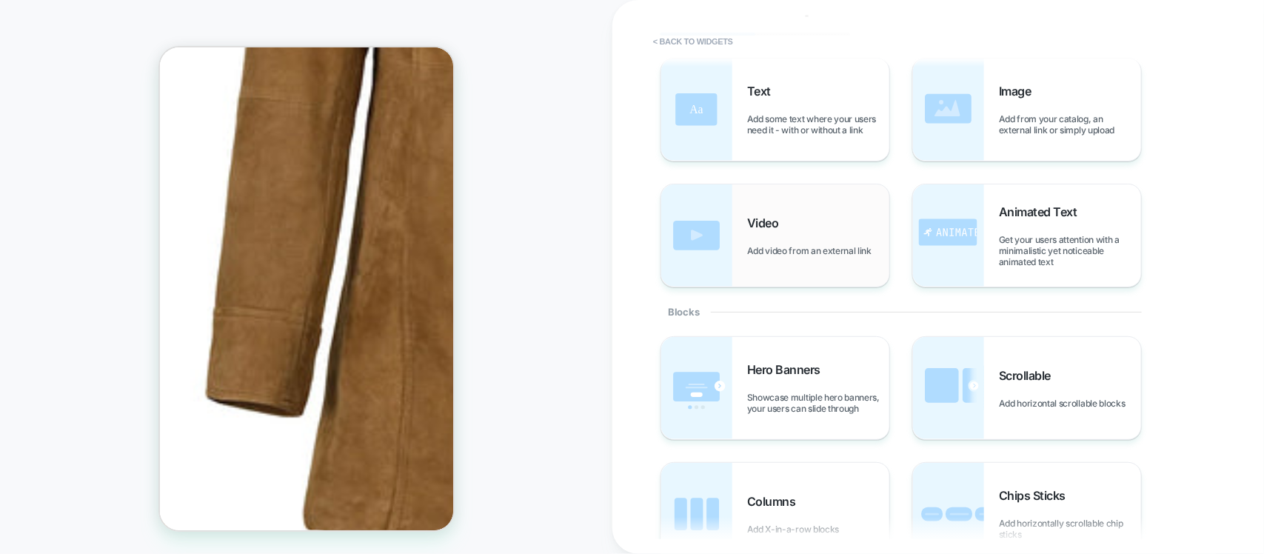
scroll to position [0, 0]
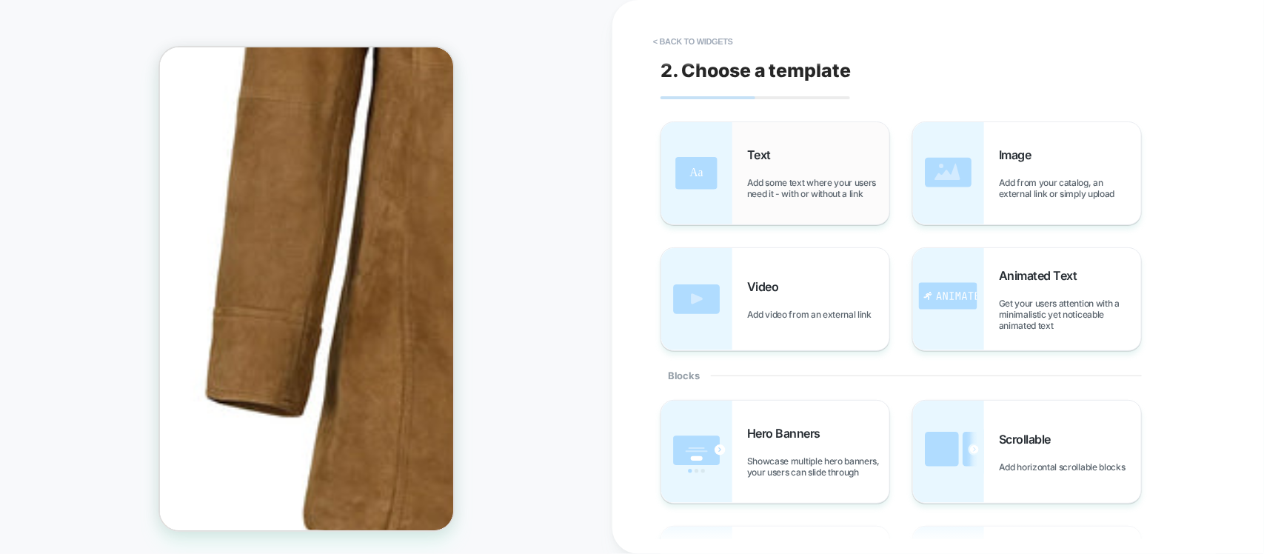
click at [792, 172] on div "Text Add some text where your users need it - with or without a link" at bounding box center [818, 173] width 142 height 52
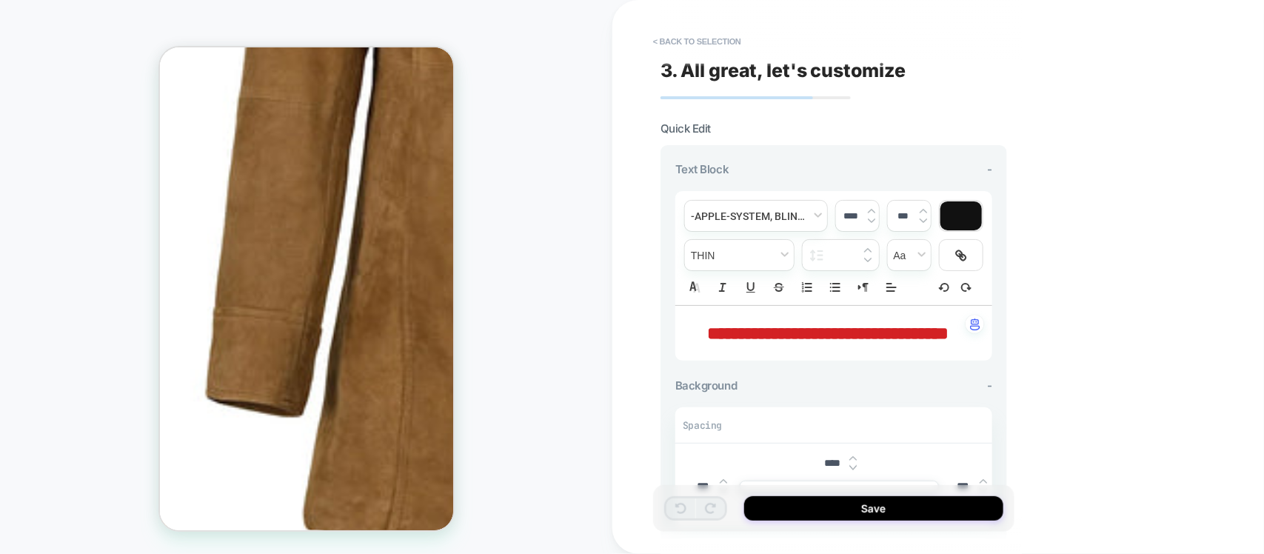
scroll to position [185, 0]
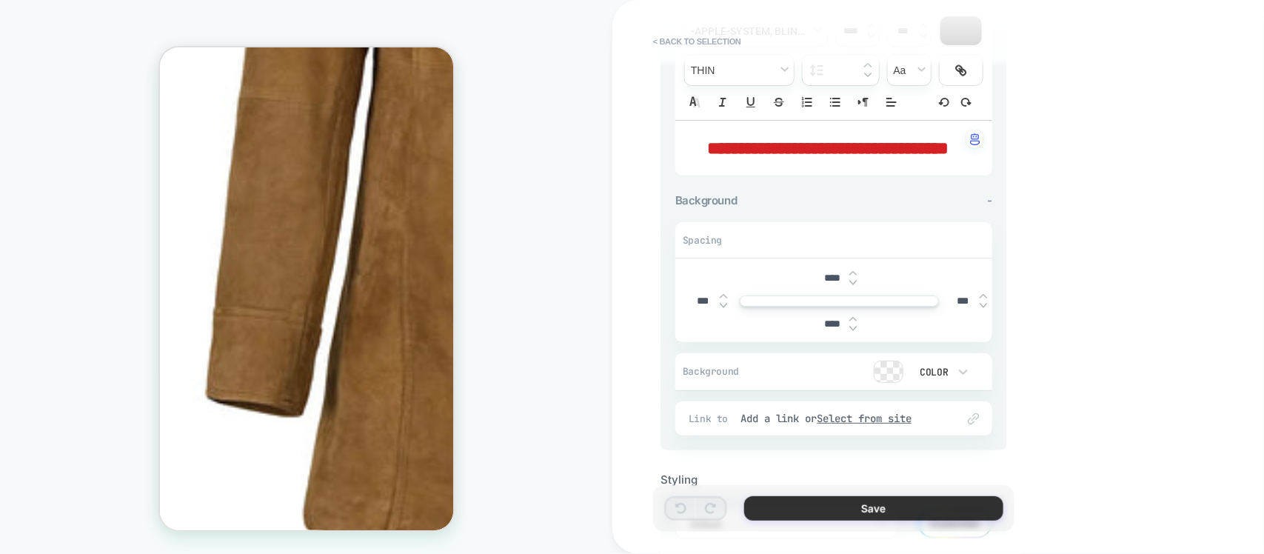
click at [857, 509] on button "Save" at bounding box center [873, 508] width 259 height 24
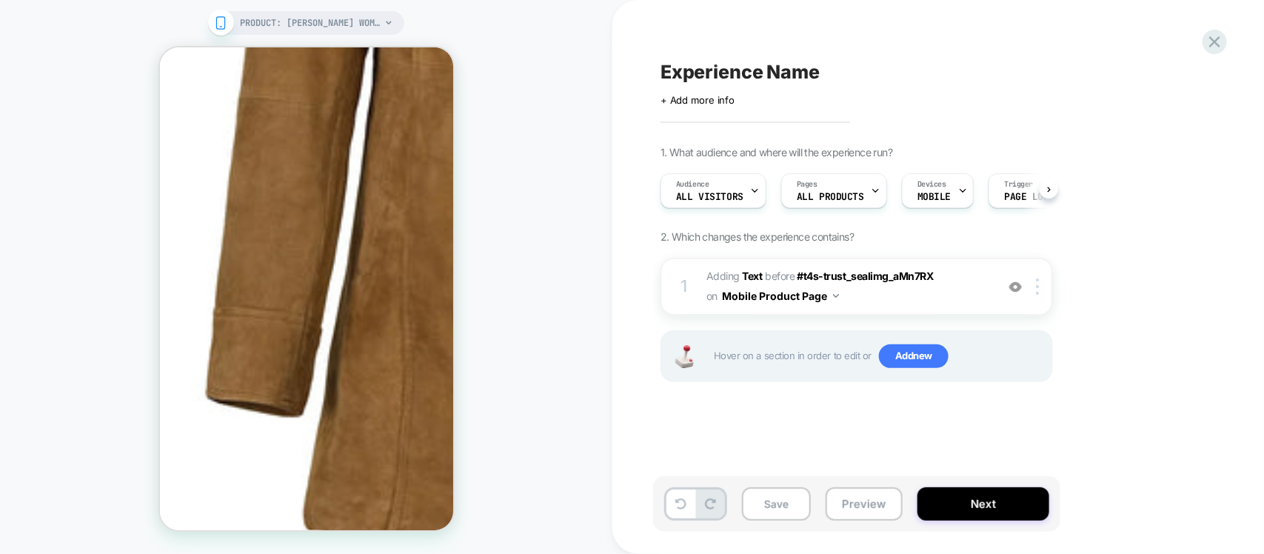
scroll to position [0, 1]
click at [768, 512] on button "Save" at bounding box center [776, 503] width 69 height 33
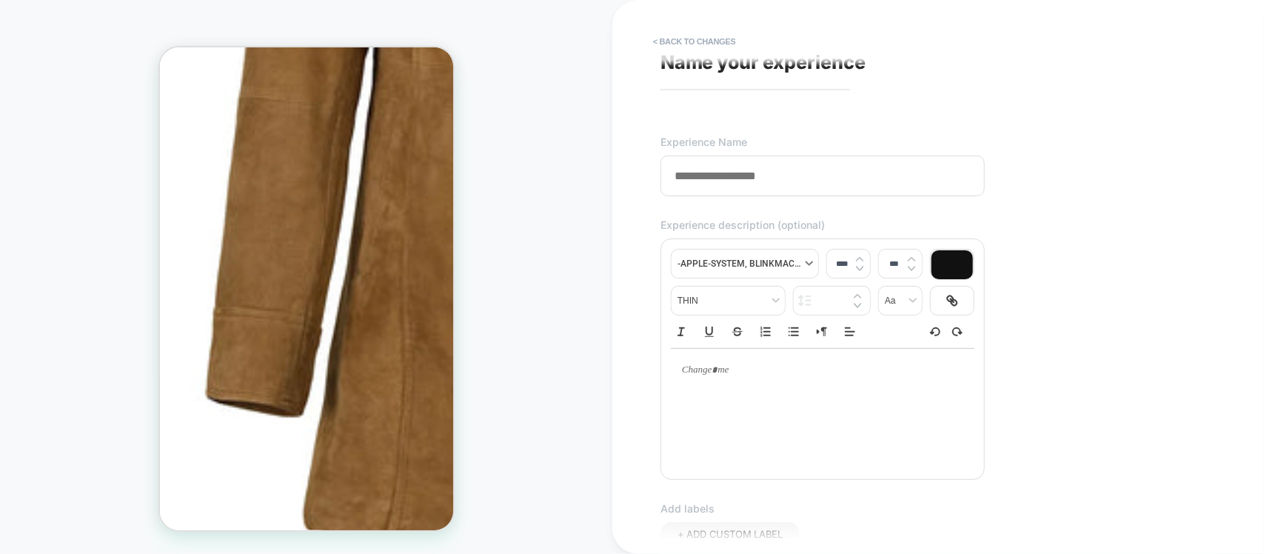
scroll to position [0, 0]
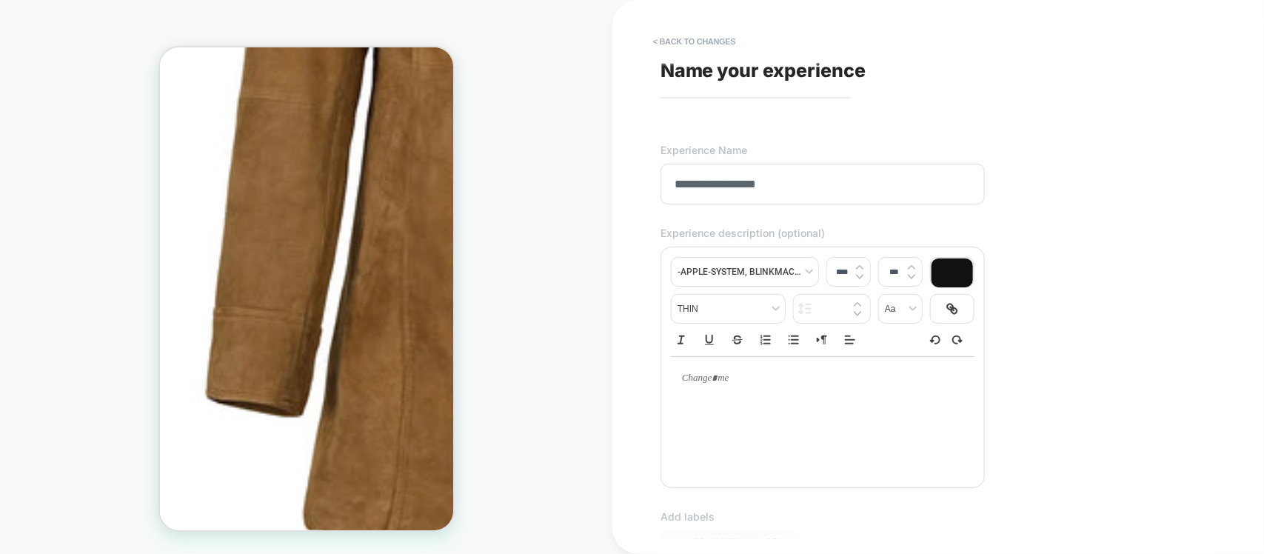
type input "**********"
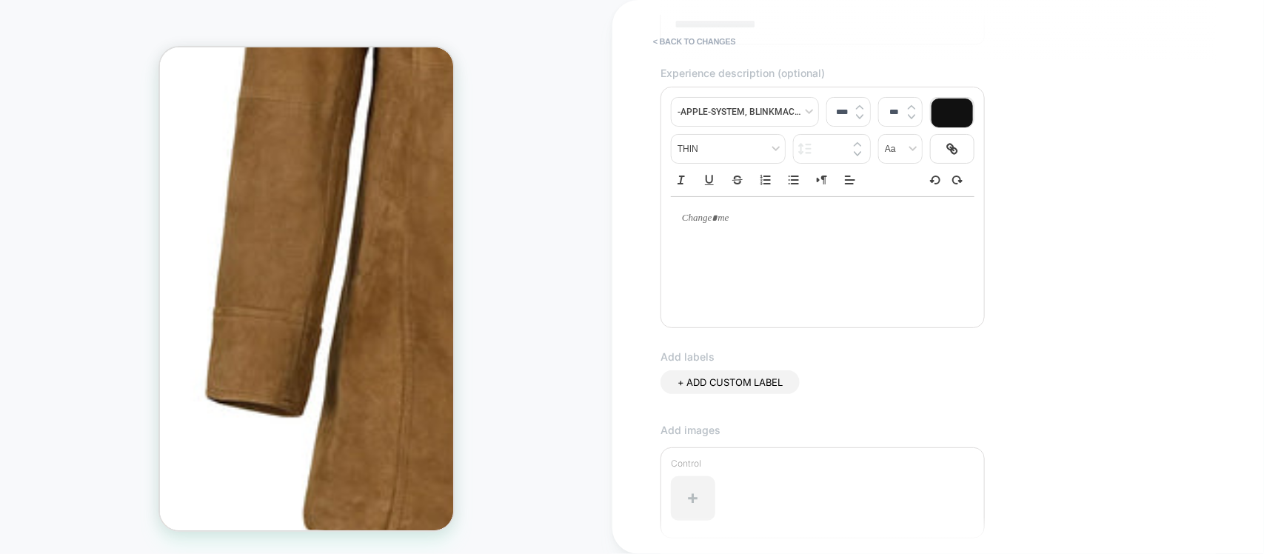
scroll to position [370, 0]
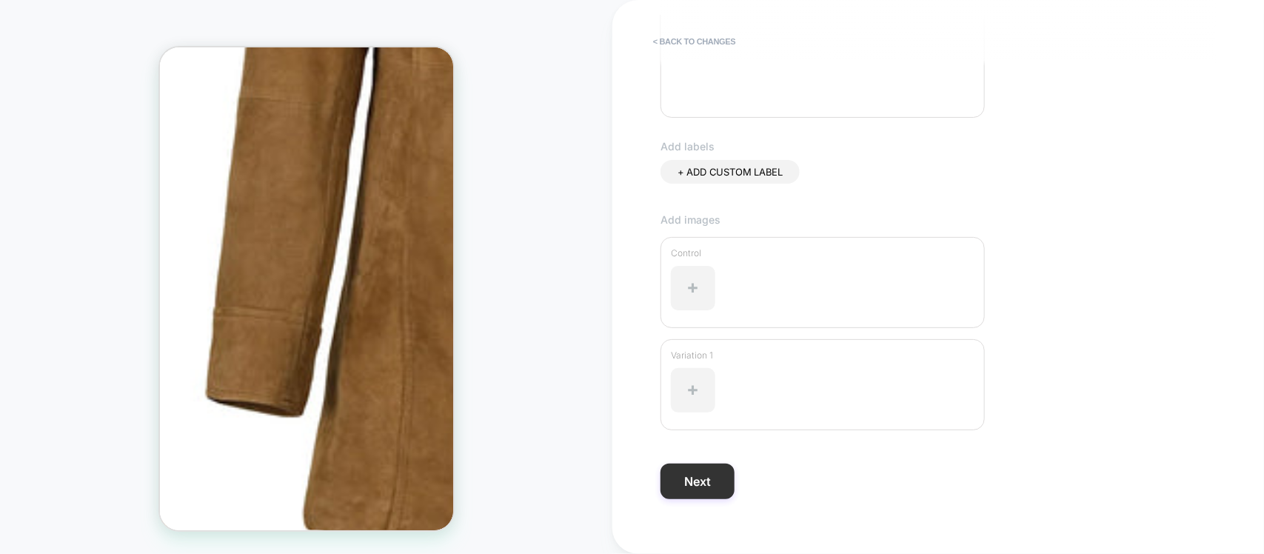
click at [697, 491] on button "Next" at bounding box center [697, 481] width 74 height 36
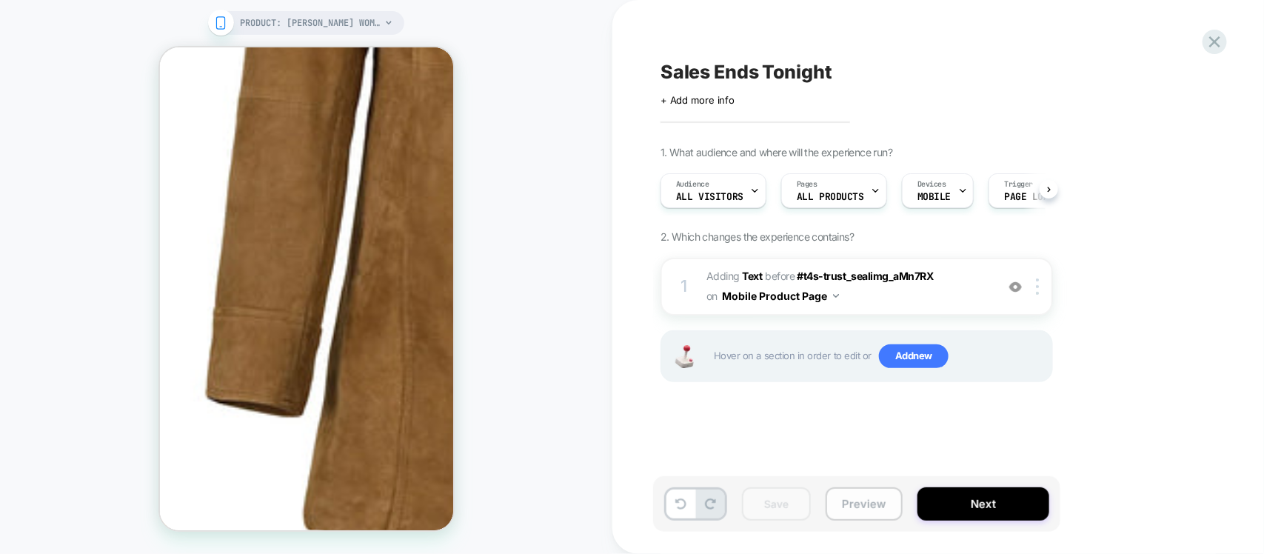
scroll to position [0, 1]
click at [961, 505] on button "Next" at bounding box center [983, 503] width 132 height 33
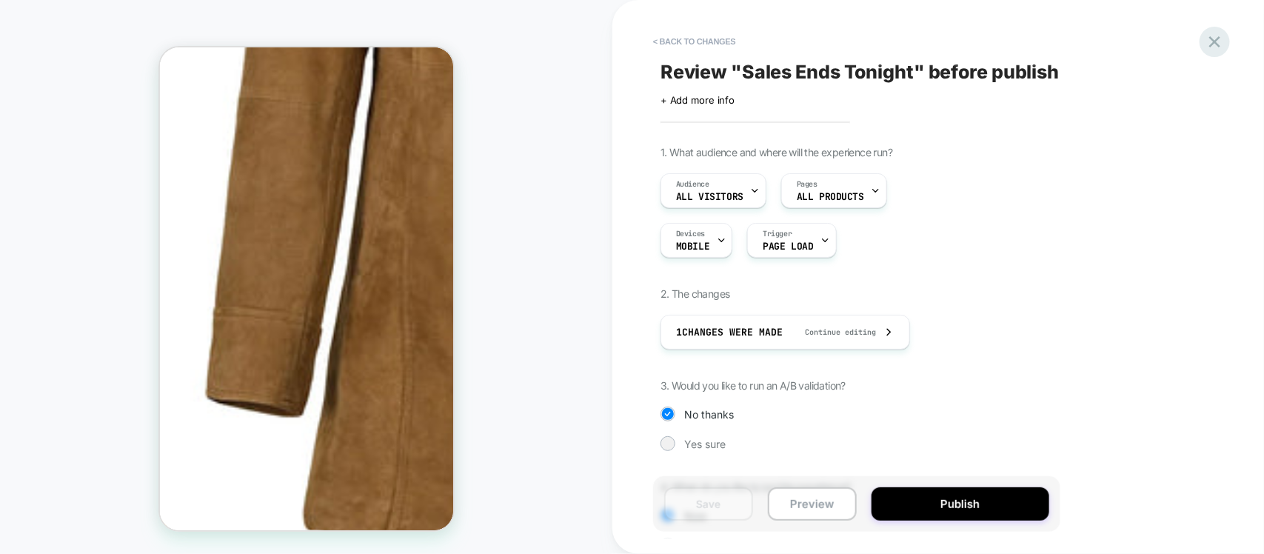
click at [1227, 37] on div "< Back to changes Review " Sales Ends Tonight " before publish Click to edit ex…" at bounding box center [937, 277] width 651 height 554
click at [1214, 41] on icon at bounding box center [1214, 41] width 11 height 11
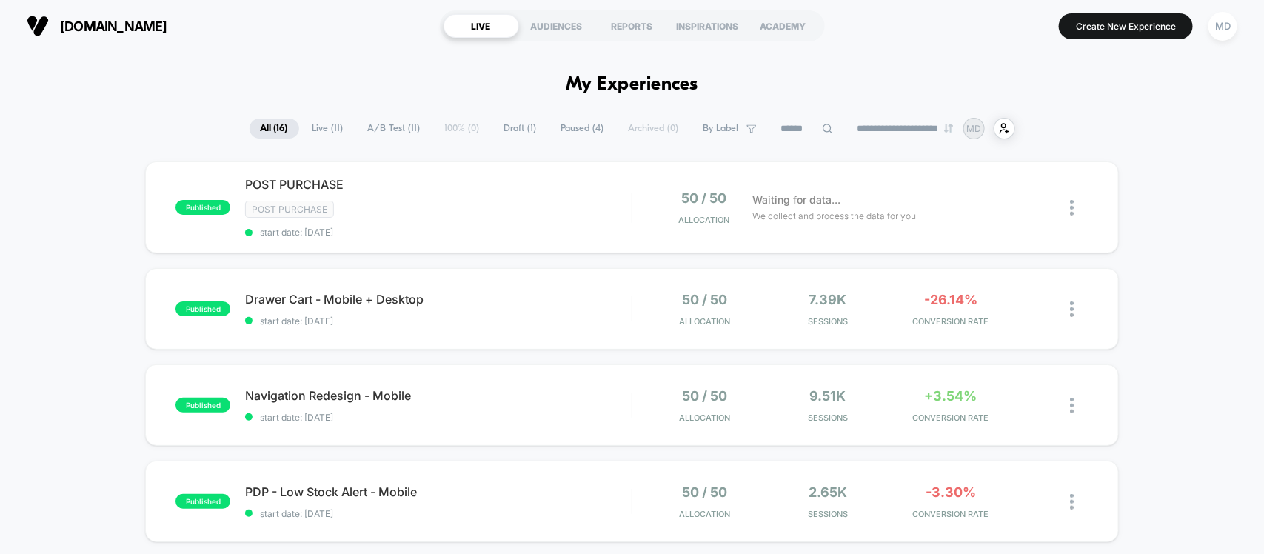
click at [332, 127] on span "Live ( 11 )" at bounding box center [327, 128] width 53 height 20
click at [500, 122] on span "Draft ( 1 )" at bounding box center [520, 128] width 55 height 20
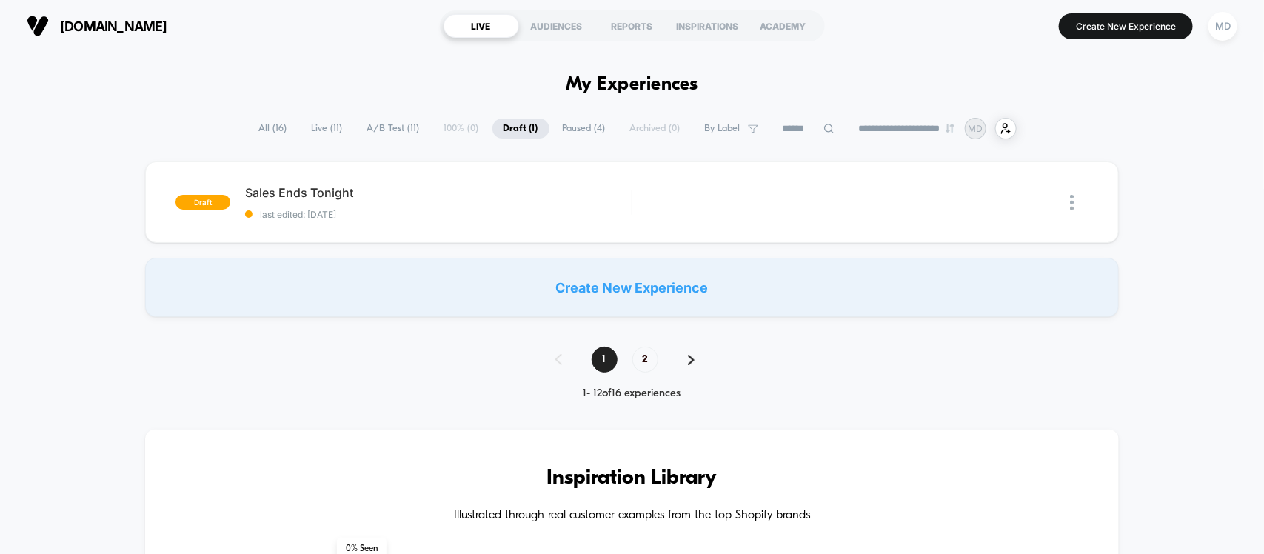
drag, startPoint x: 324, startPoint y: 429, endPoint x: 472, endPoint y: 331, distance: 177.8
drag, startPoint x: 239, startPoint y: 183, endPoint x: 313, endPoint y: 184, distance: 74.0
click at [313, 184] on div "draft Sales Ends Tonight last edited: [DATE] Edit Duplicate Preview Start" at bounding box center [631, 201] width 973 height 81
click at [361, 201] on div "Sales Ends Tonight Click to edit experience details Click to edit experience de…" at bounding box center [438, 202] width 386 height 35
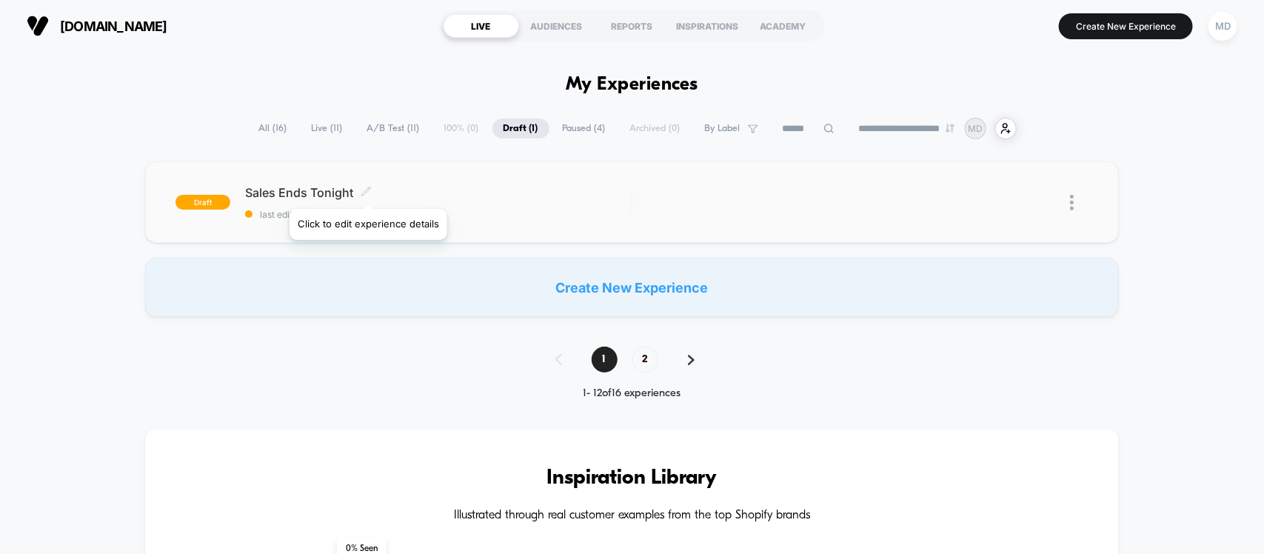
click at [368, 190] on icon at bounding box center [366, 191] width 11 height 11
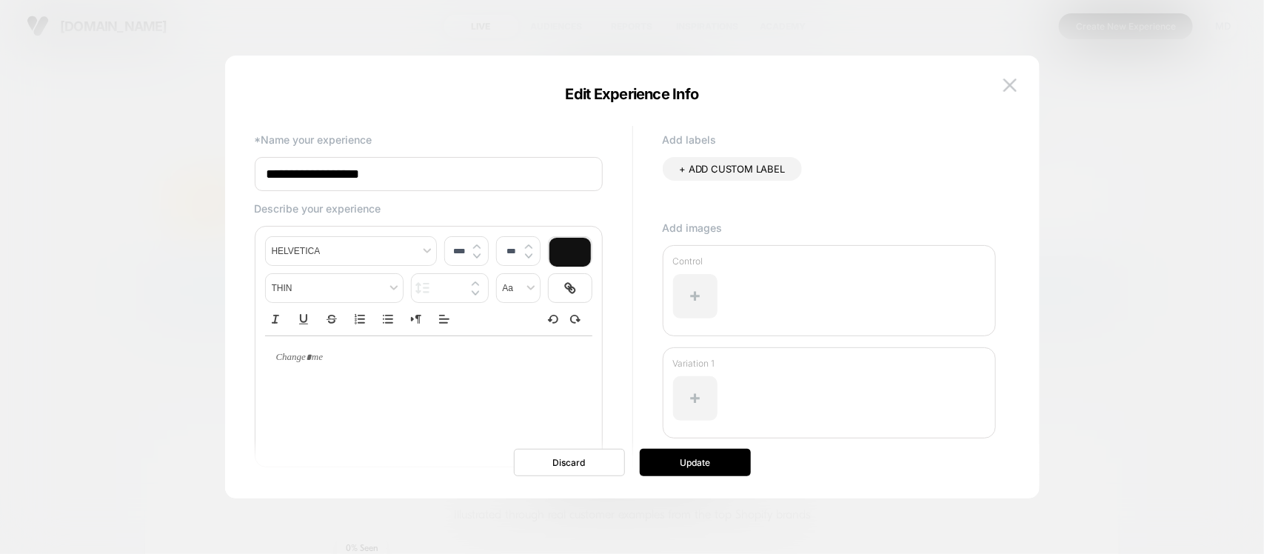
click at [378, 171] on input "**********" at bounding box center [429, 174] width 348 height 34
click at [1012, 89] on img at bounding box center [1009, 84] width 13 height 13
